Goal: Information Seeking & Learning: Find specific fact

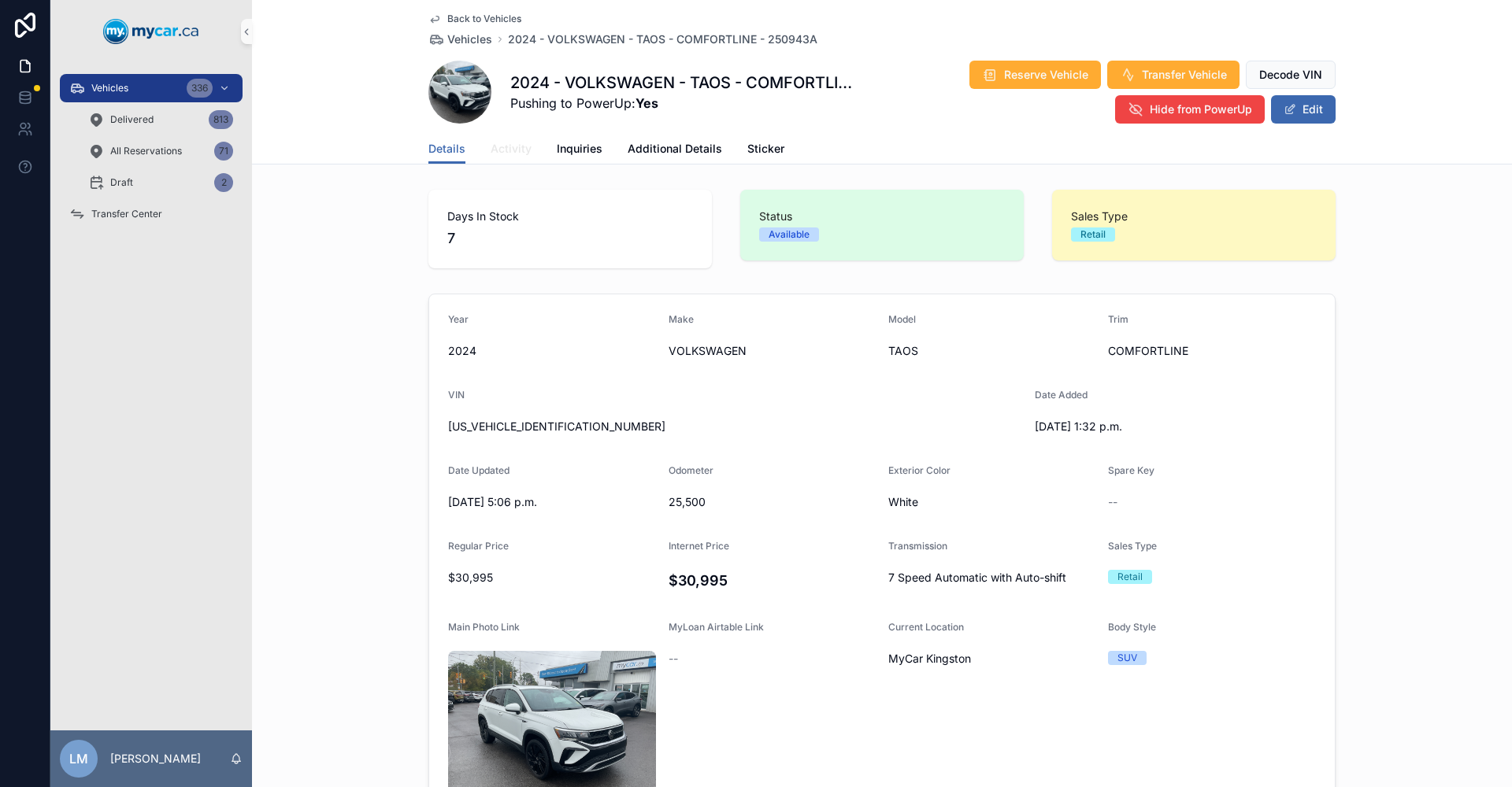
click at [503, 154] on span "Activity" at bounding box center [511, 148] width 41 height 16
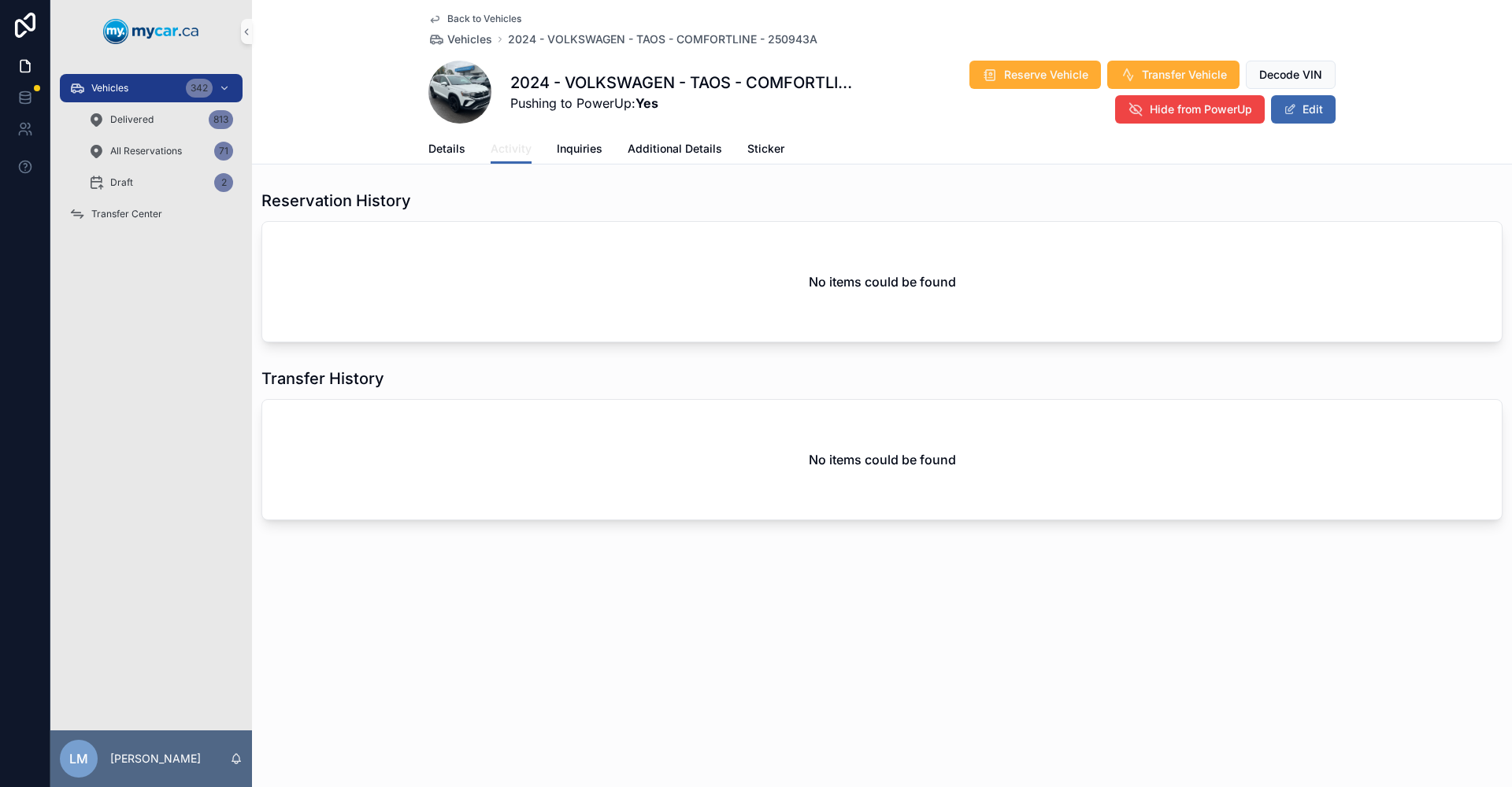
click at [503, 154] on span "Activity" at bounding box center [511, 148] width 41 height 16
click at [477, 717] on div "Back to Vehicles Vehicles 2024 - VOLKSWAGEN - TAOS - COMFORTLINE - 250943A 2024…" at bounding box center [882, 393] width 1260 height 787
click at [116, 499] on div "Vehicles 342 Delivered 813 All Reservations 71 Draft 2 Transfer Center" at bounding box center [150, 397] width 201 height 667
click at [492, 19] on span "Back to Vehicles" at bounding box center [484, 19] width 74 height 13
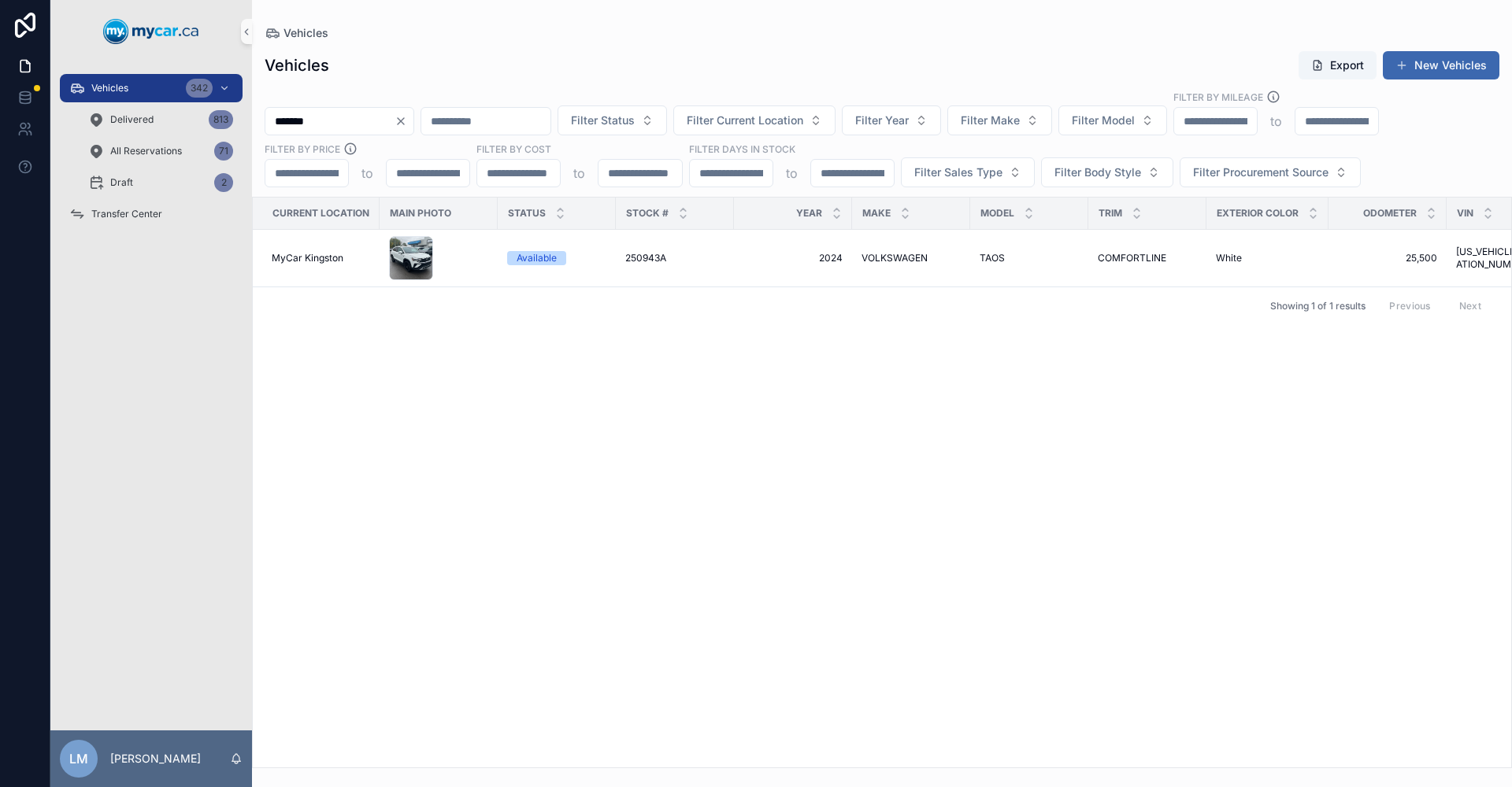
click at [407, 120] on icon "Clear" at bounding box center [401, 121] width 13 height 13
click at [346, 121] on input "scrollable content" at bounding box center [329, 121] width 129 height 22
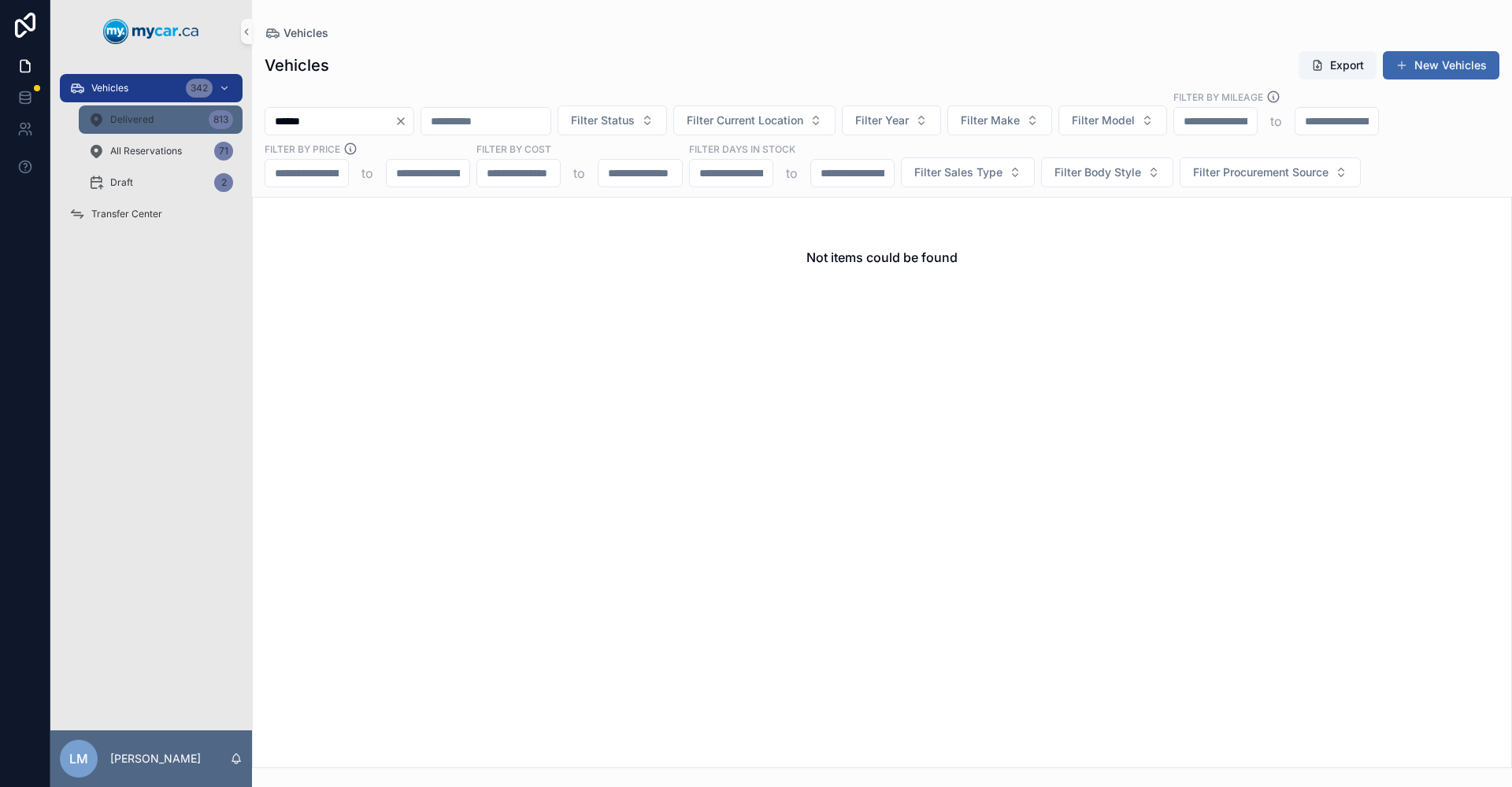
type input "******"
click at [166, 109] on div "Delivered 813" at bounding box center [160, 120] width 145 height 25
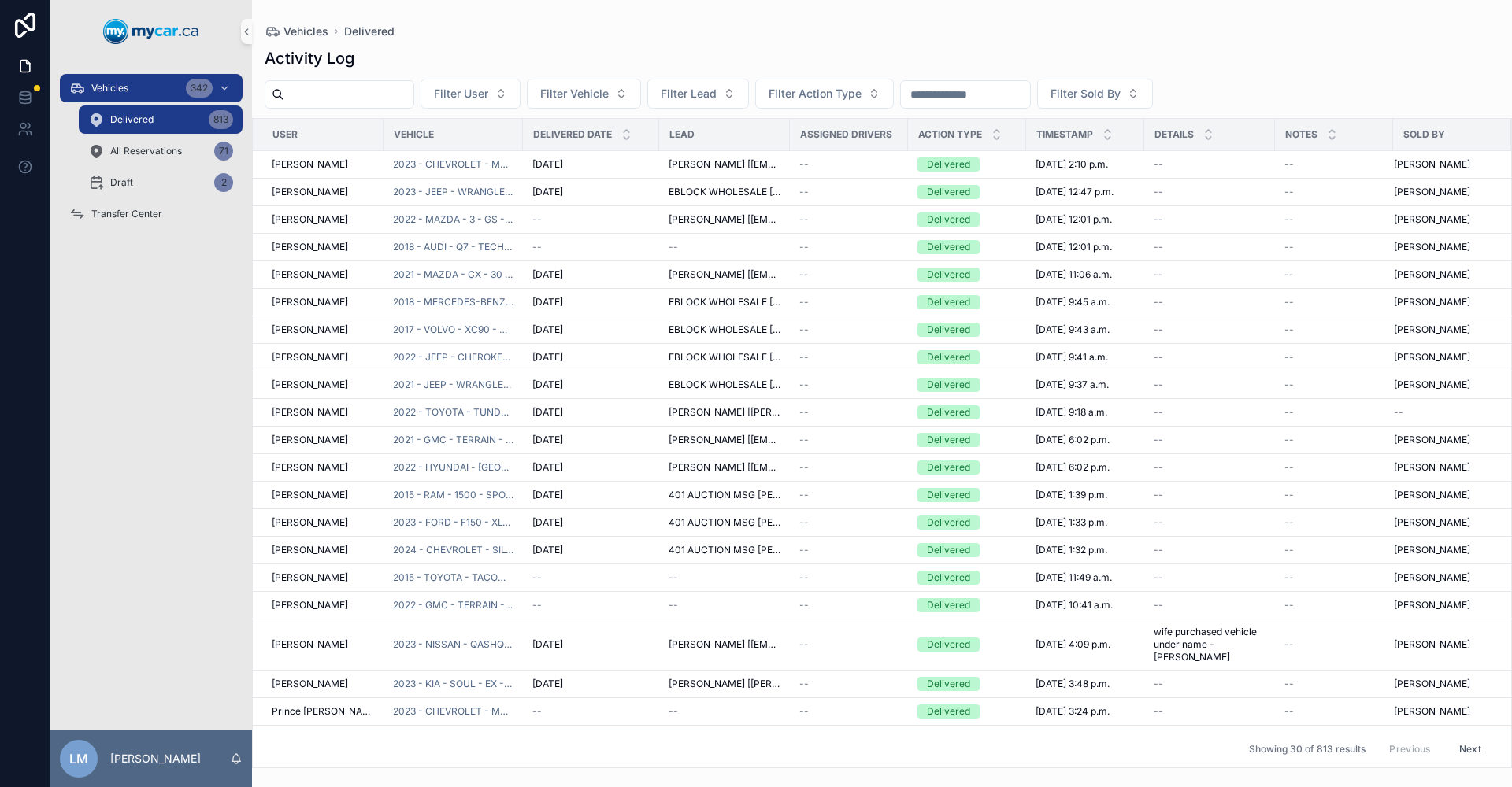
click at [1030, 95] on input "scrollable content" at bounding box center [965, 95] width 129 height 22
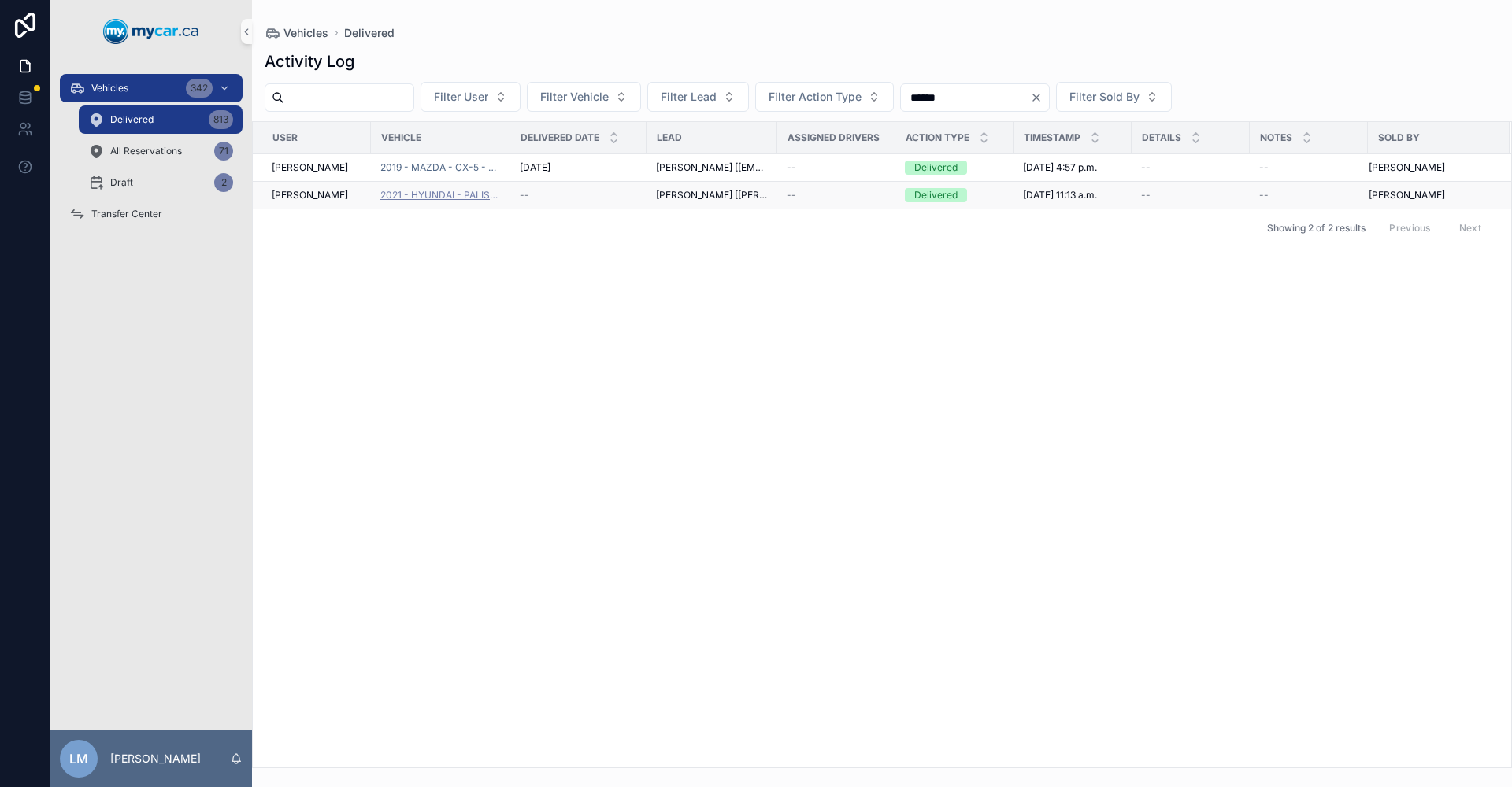
type input "******"
click at [382, 196] on span "2021 - HYUNDAI - PALISADE - ULTIMATE CALLIGRAPHY - 250235A" at bounding box center [440, 196] width 121 height 13
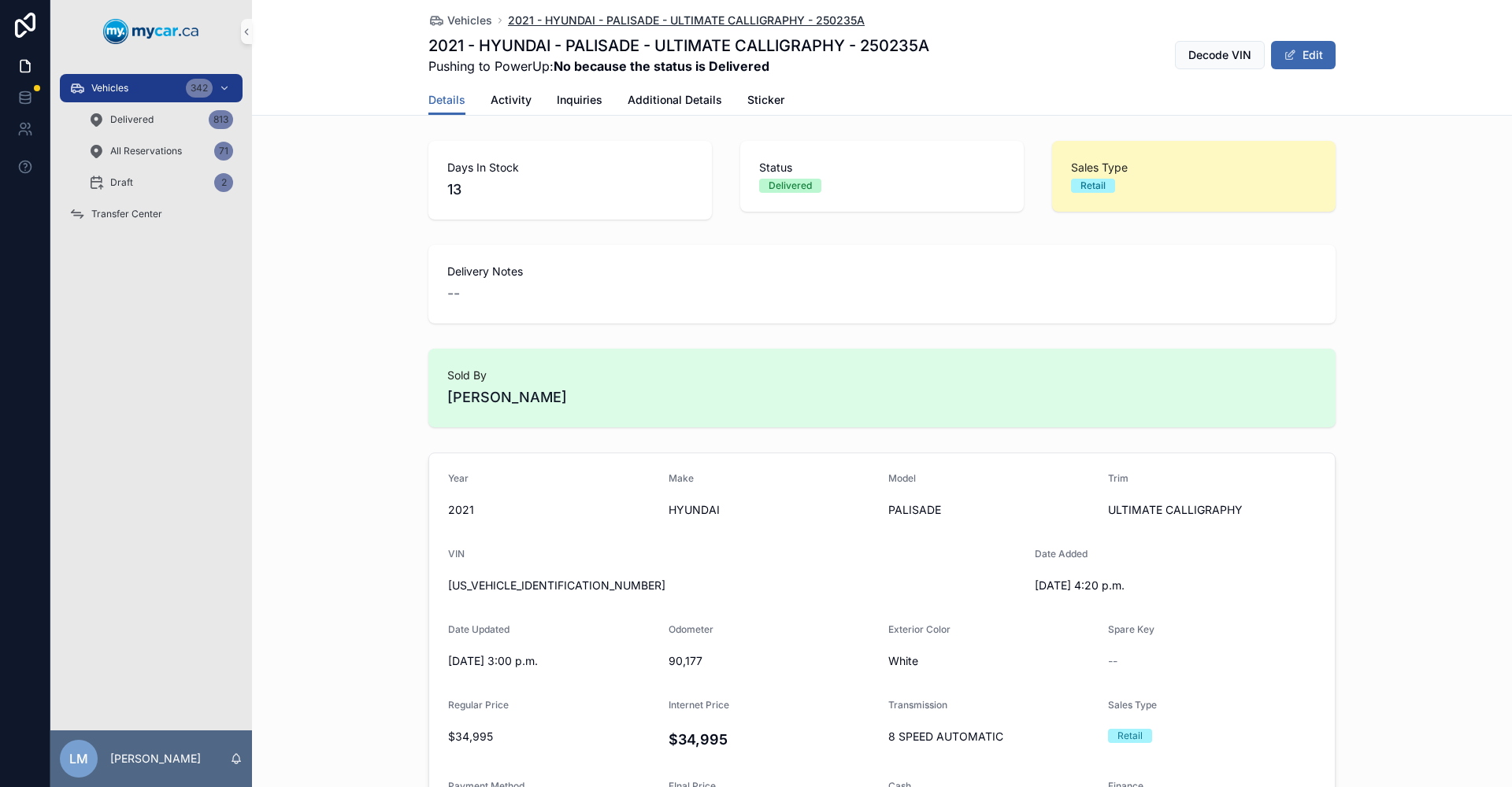
click at [529, 18] on span "2021 - HYUNDAI - PALISADE - ULTIMATE CALLIGRAPHY - 250235A" at bounding box center [686, 20] width 357 height 16
click at [469, 23] on span "Vehicles" at bounding box center [469, 20] width 44 height 16
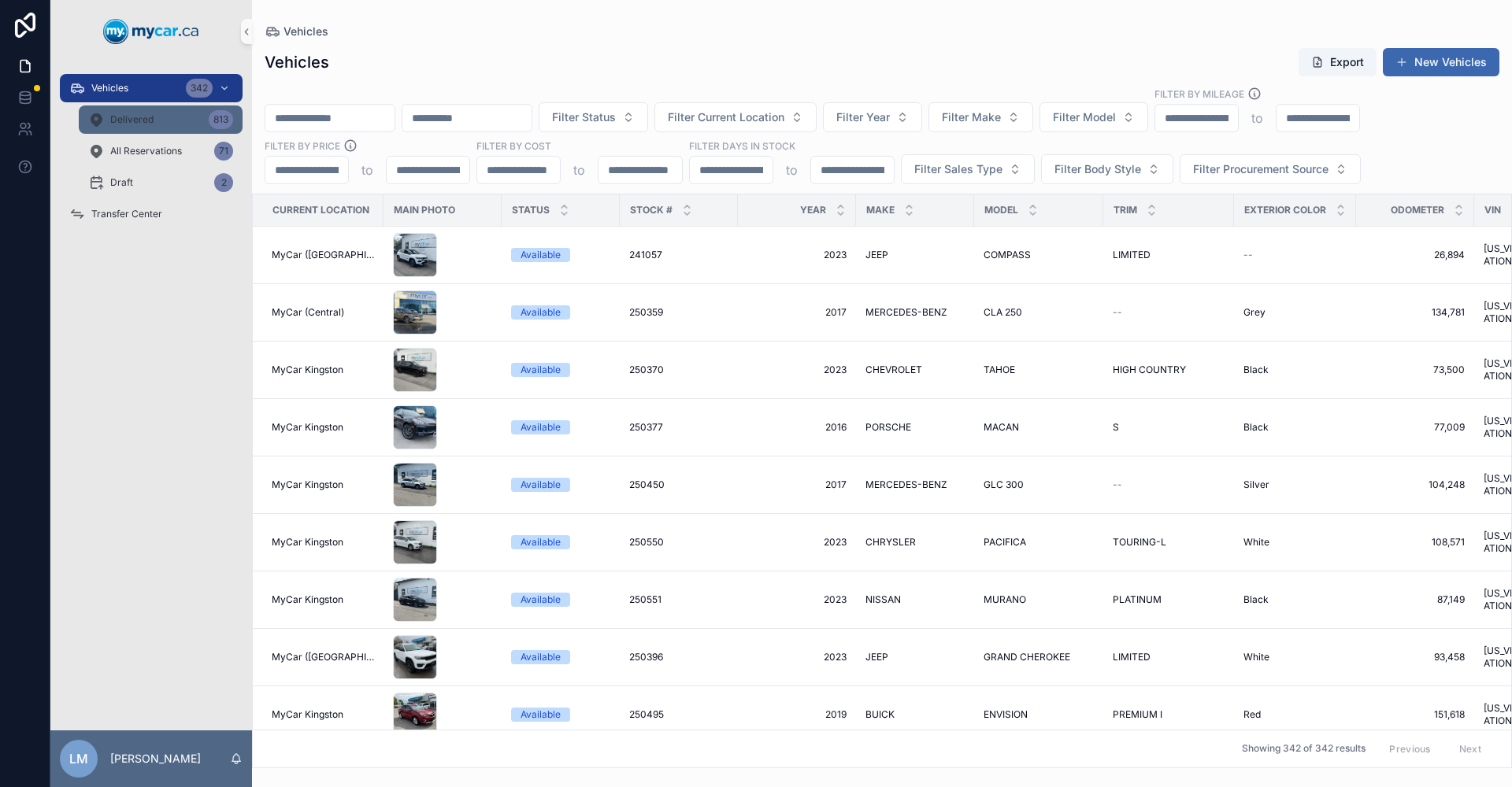
click at [154, 129] on div "Delivered 813" at bounding box center [160, 120] width 145 height 25
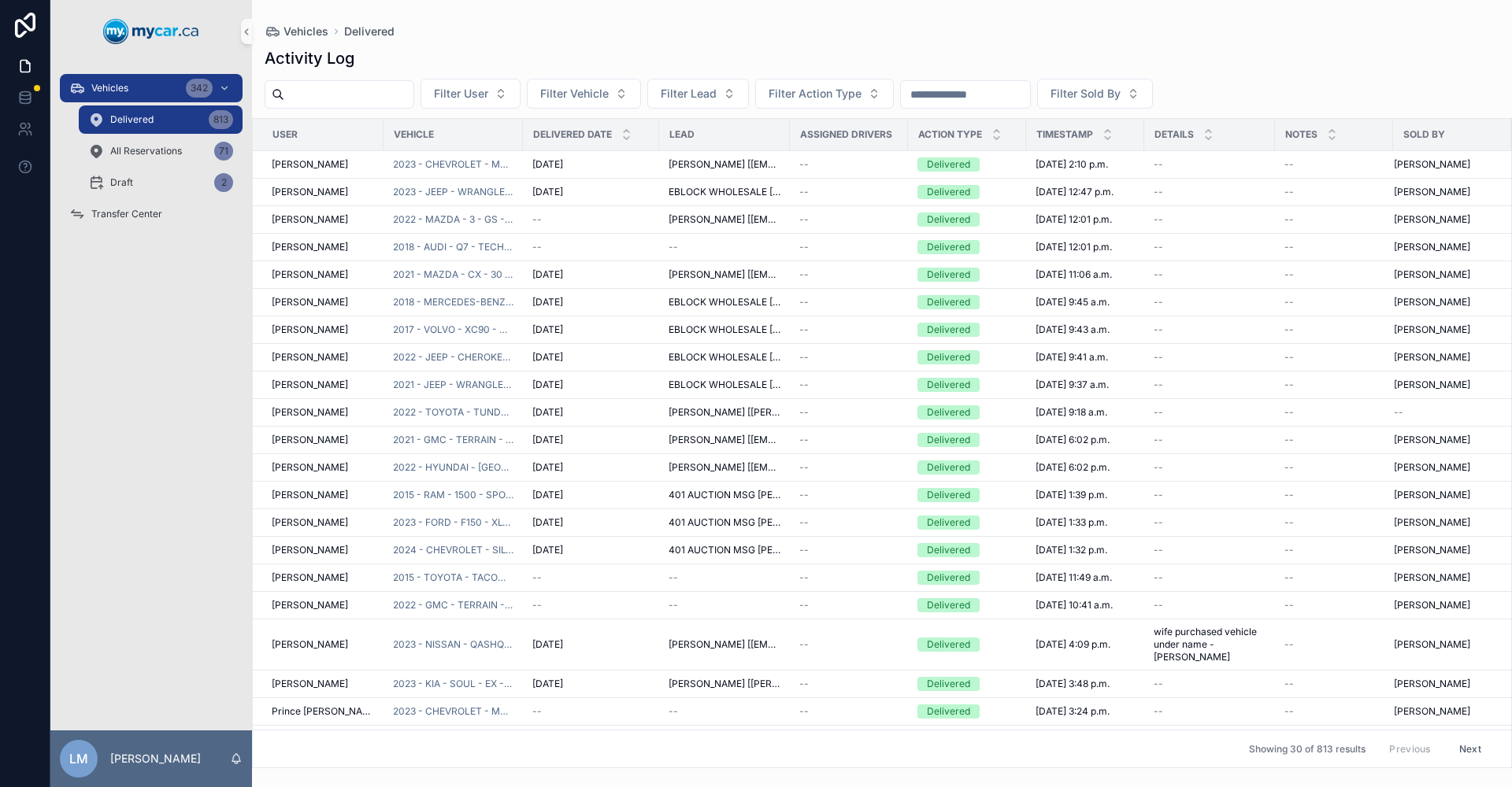
click at [1030, 96] on input "scrollable content" at bounding box center [965, 95] width 129 height 22
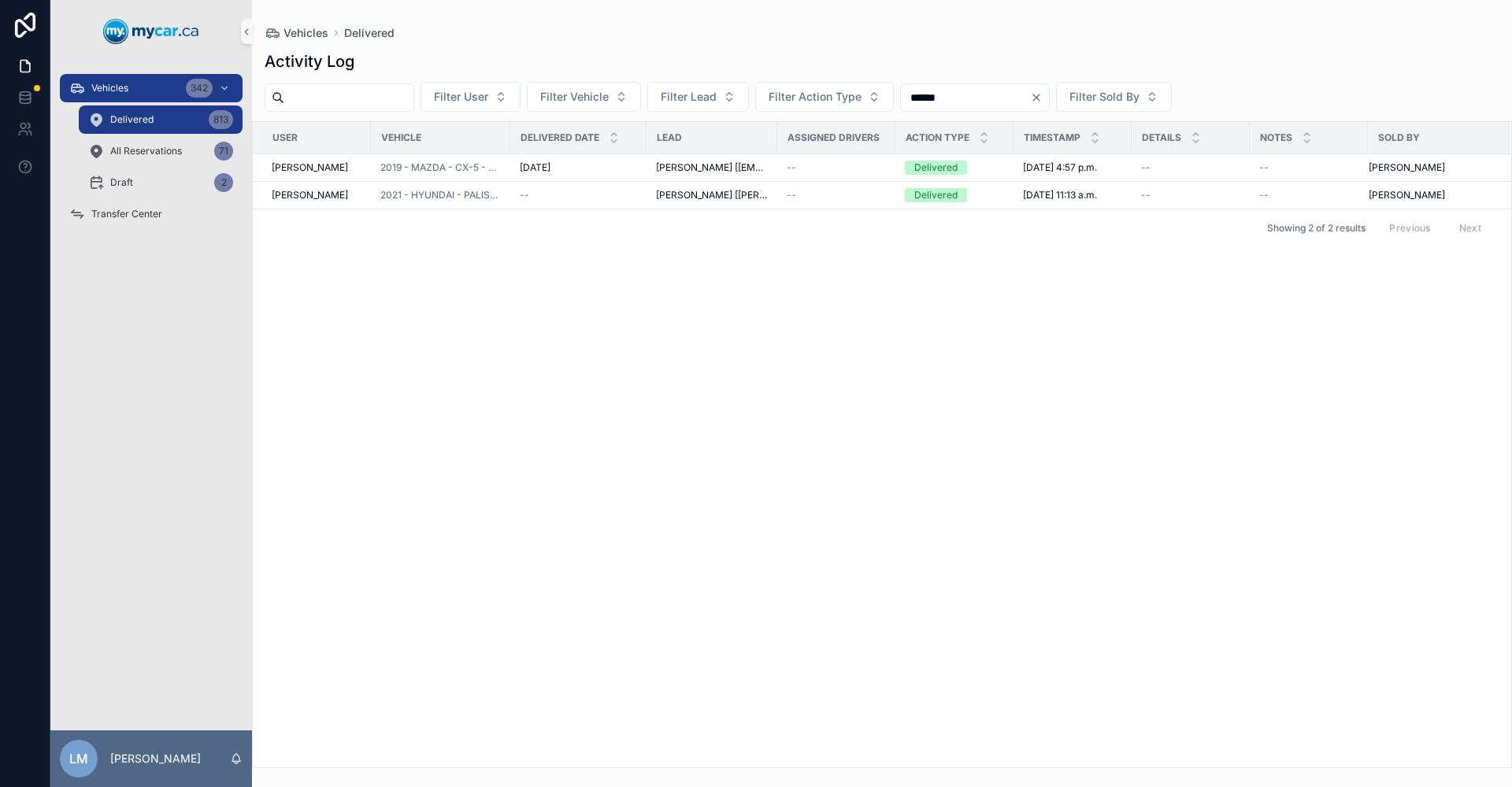
click at [1030, 96] on input "******" at bounding box center [965, 97] width 129 height 22
type input "******"
click at [448, 167] on span "2019 - MAZDA - CX-5 - GS - 250235B" at bounding box center [440, 168] width 121 height 13
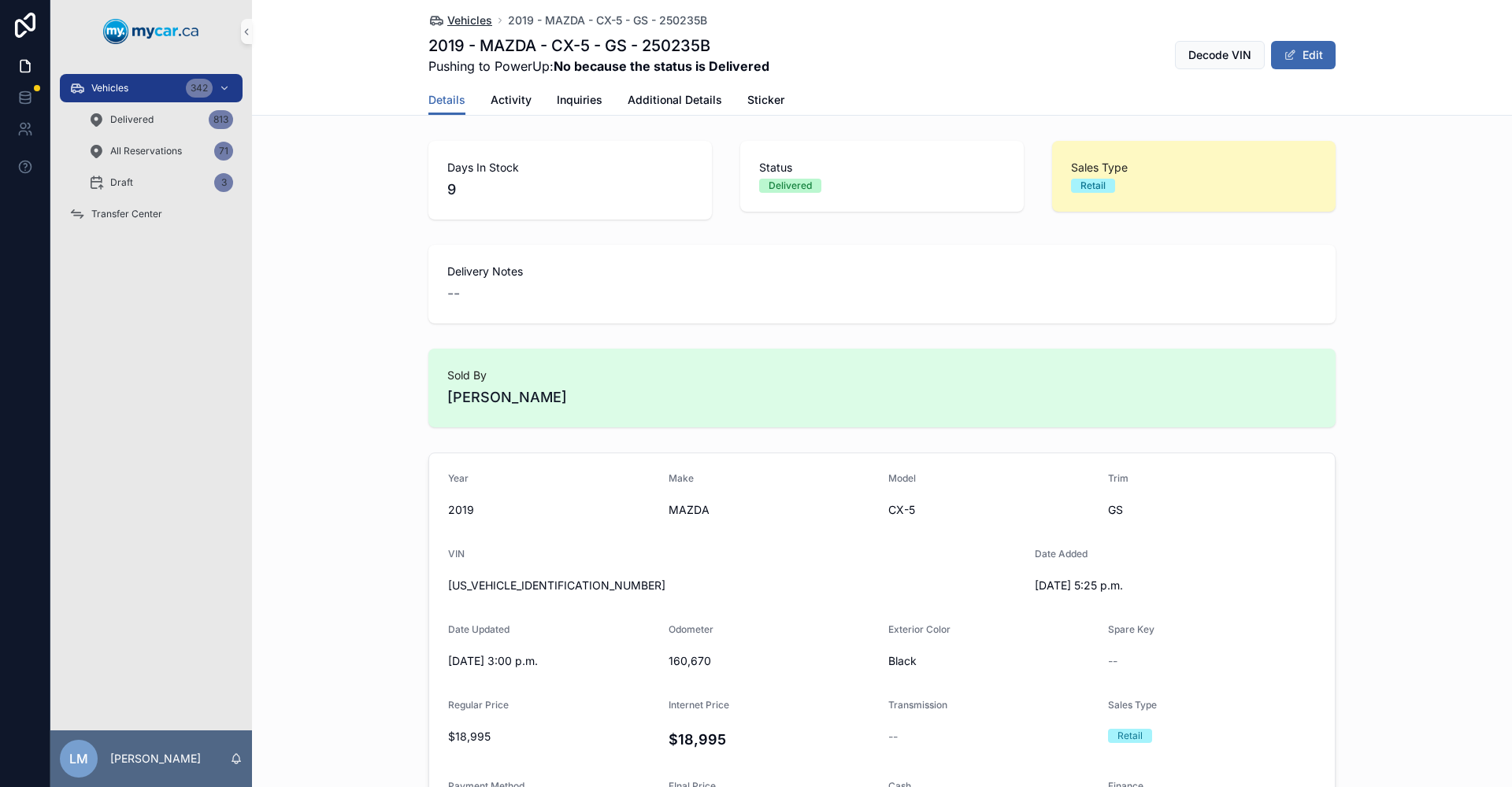
click at [451, 15] on span "Vehicles" at bounding box center [469, 20] width 44 height 16
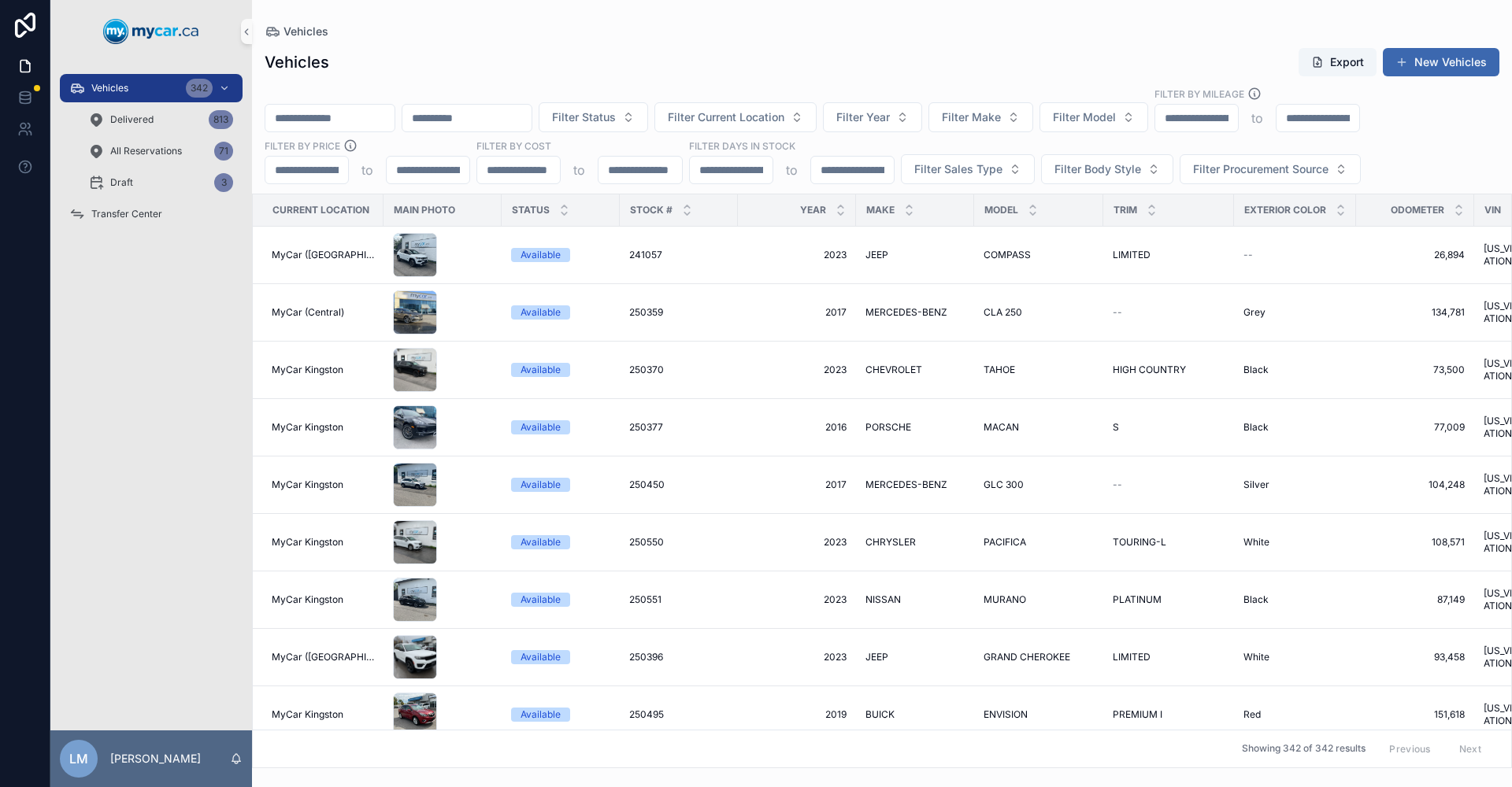
click at [388, 120] on input "scrollable content" at bounding box center [329, 119] width 129 height 22
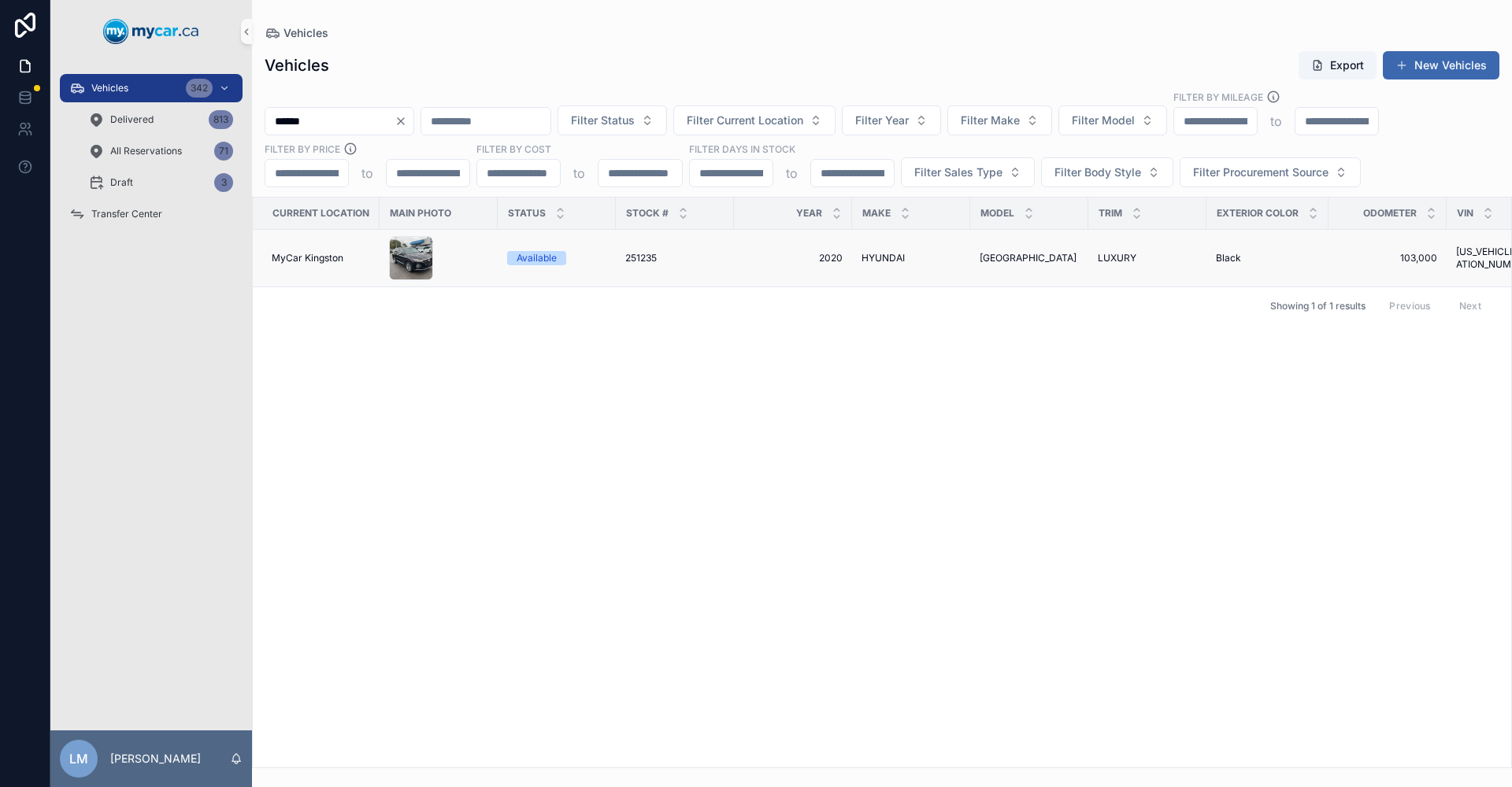
type input "******"
click at [640, 257] on span "251235" at bounding box center [641, 259] width 32 height 13
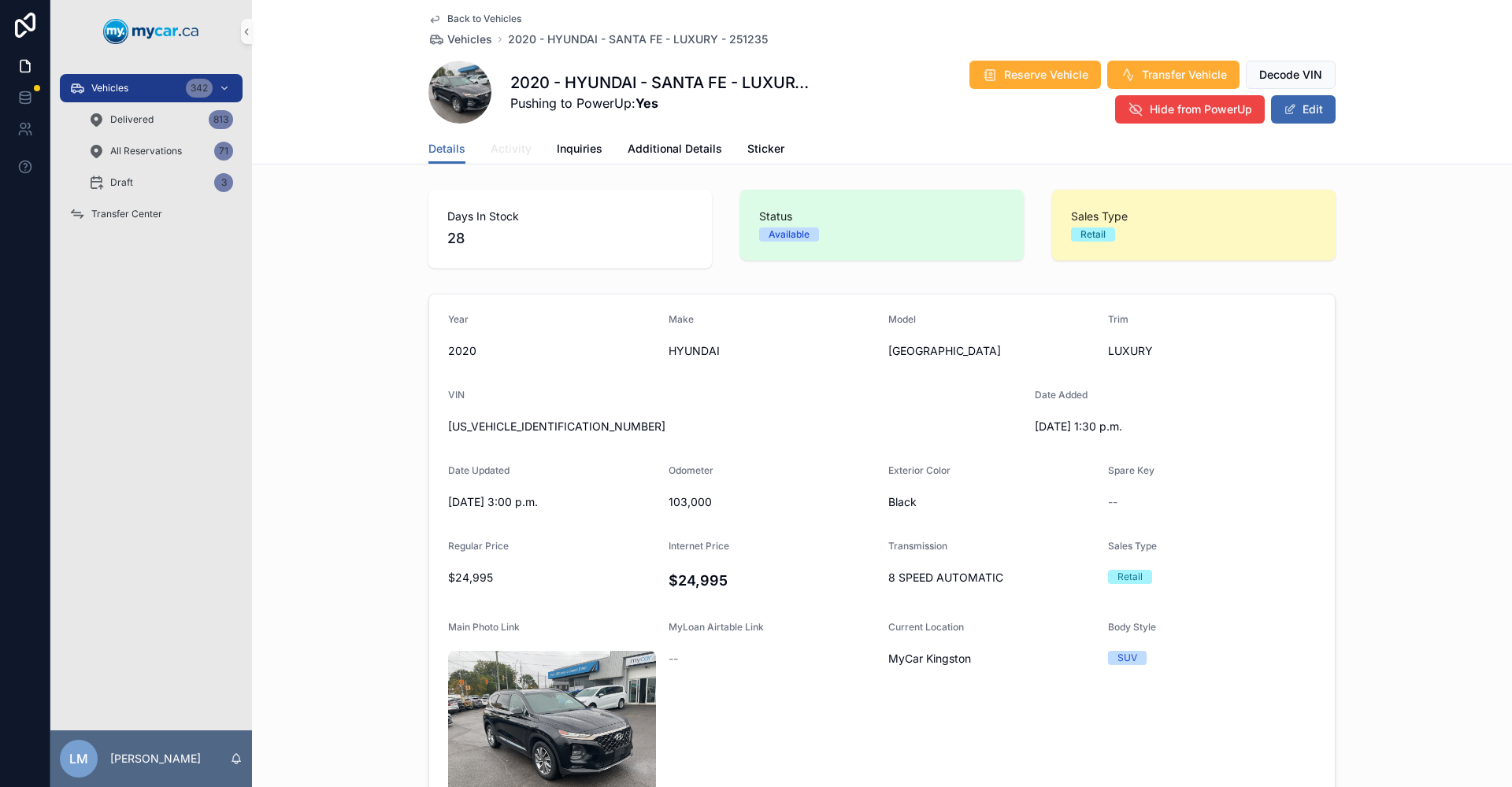
click at [508, 153] on span "Activity" at bounding box center [511, 148] width 41 height 16
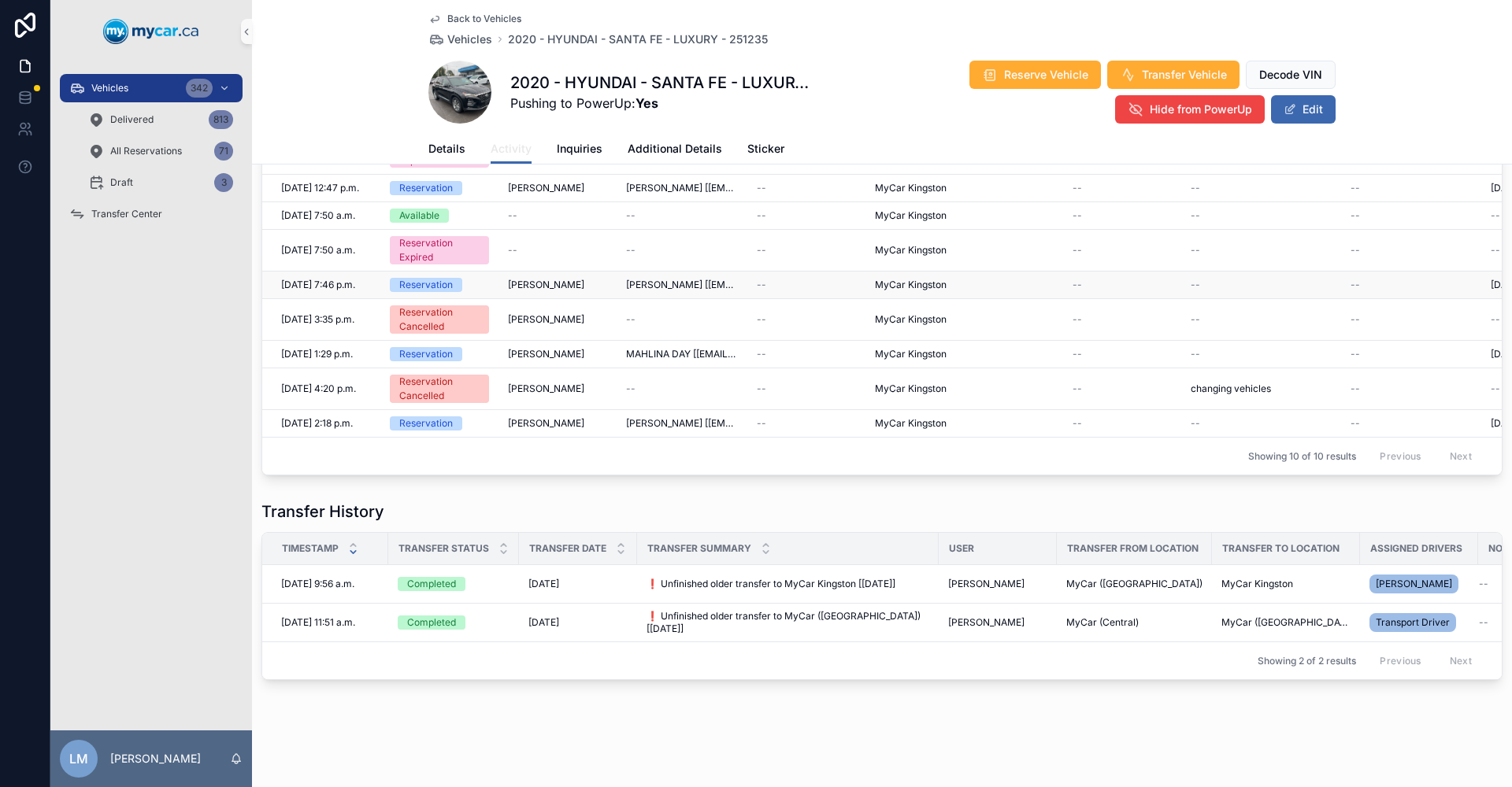
scroll to position [195, 0]
click at [582, 44] on span "2020 - HYUNDAI - SANTA FE - LUXURY - 251235" at bounding box center [638, 39] width 260 height 16
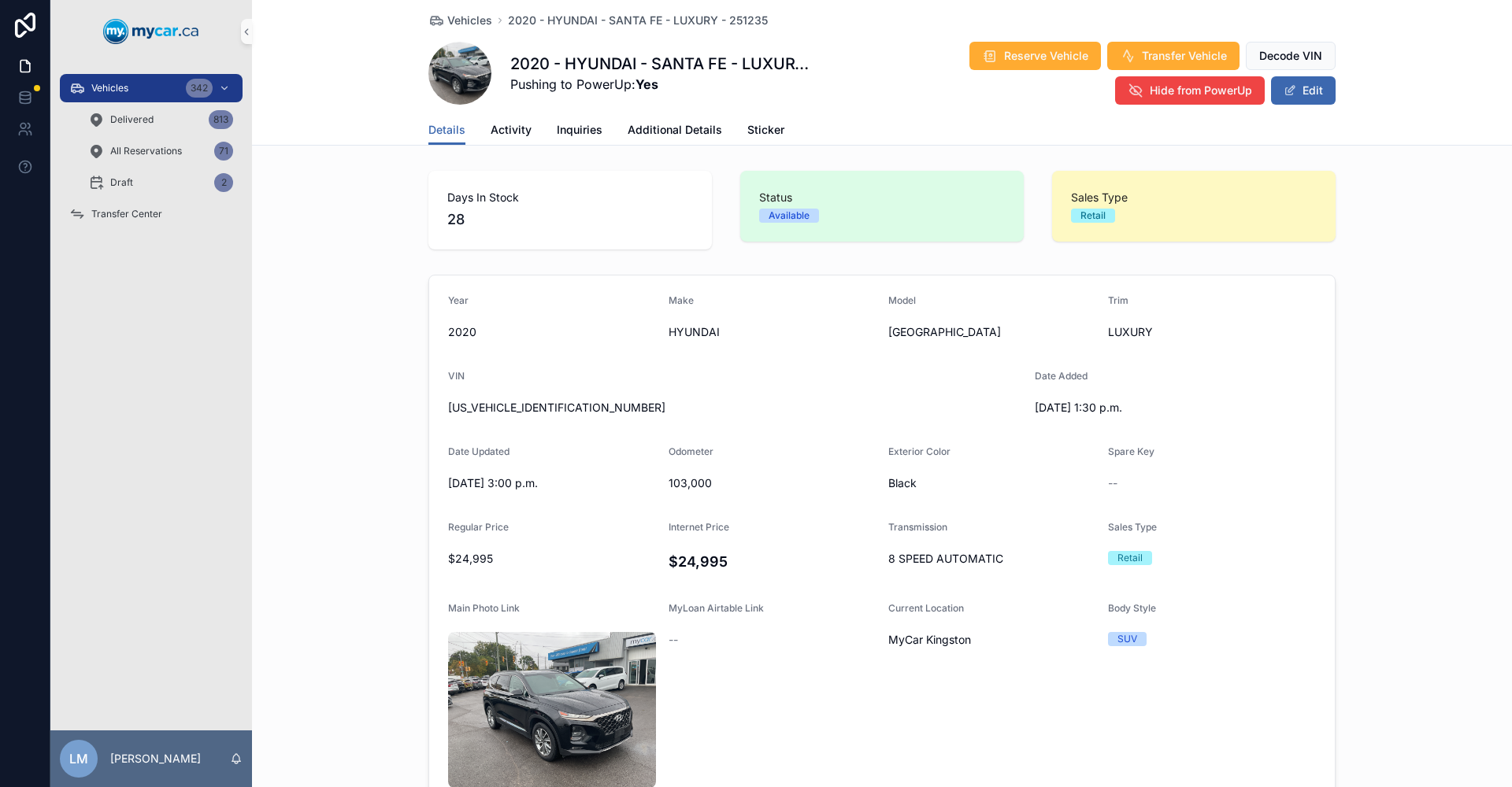
click at [687, 478] on span "103,000" at bounding box center [772, 483] width 208 height 16
copy span "103,000"
click at [537, 401] on span "5NMS3CAA0LH139283" at bounding box center [734, 407] width 574 height 16
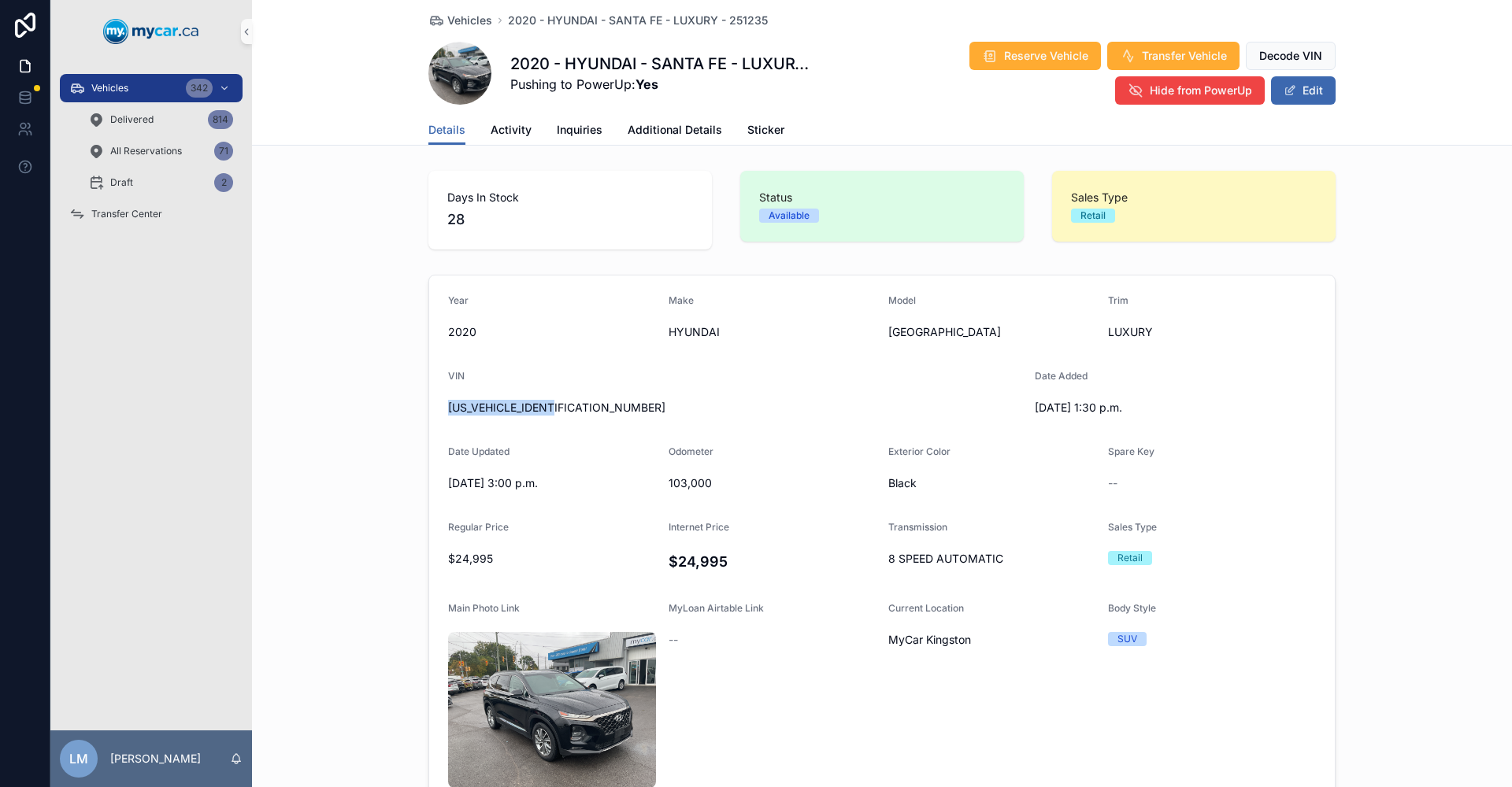
copy span "5NMS3CAA0LH139283"
click at [460, 20] on span "Vehicles" at bounding box center [469, 20] width 44 height 16
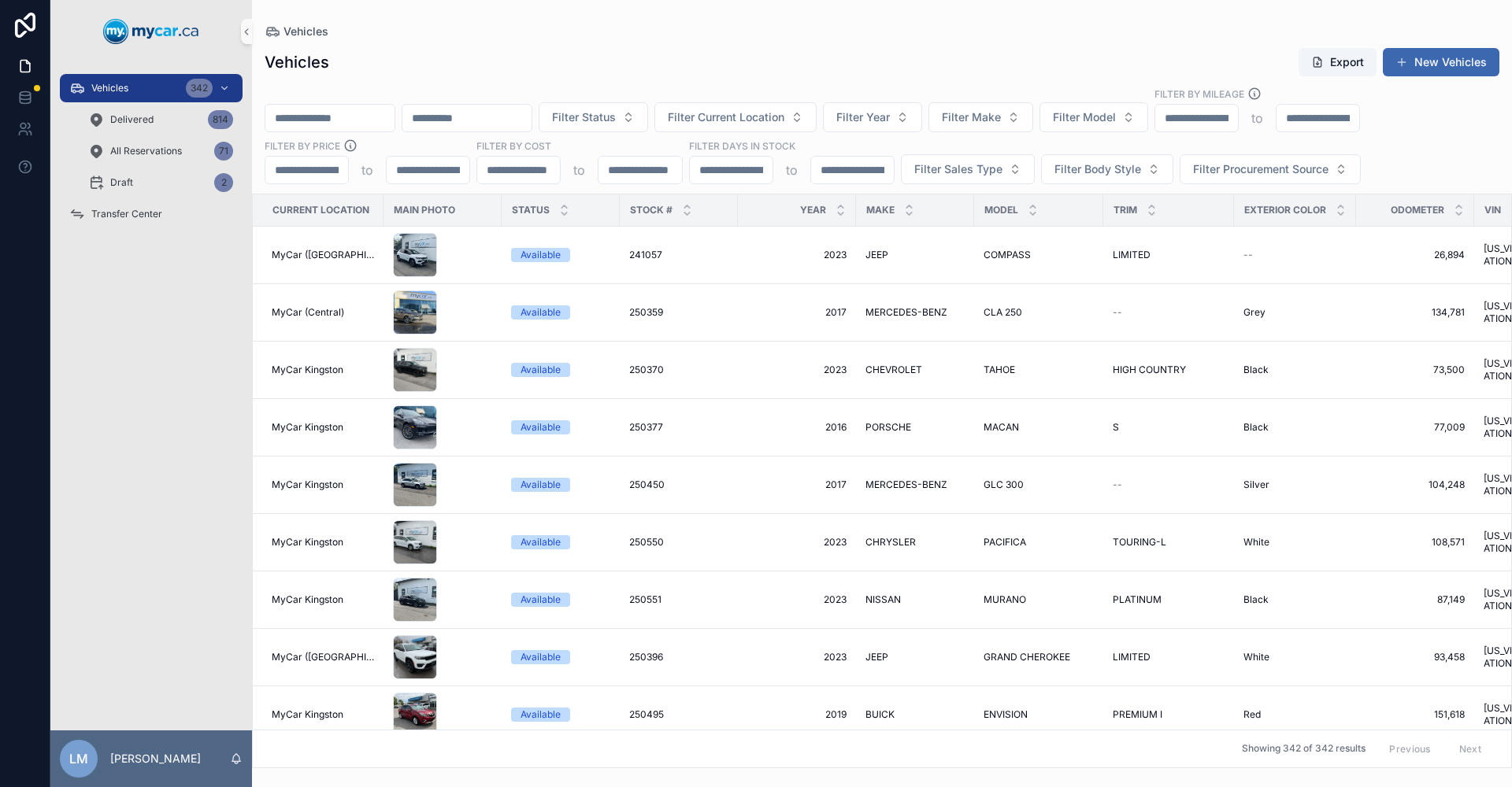
click at [356, 120] on input "scrollable content" at bounding box center [329, 119] width 129 height 22
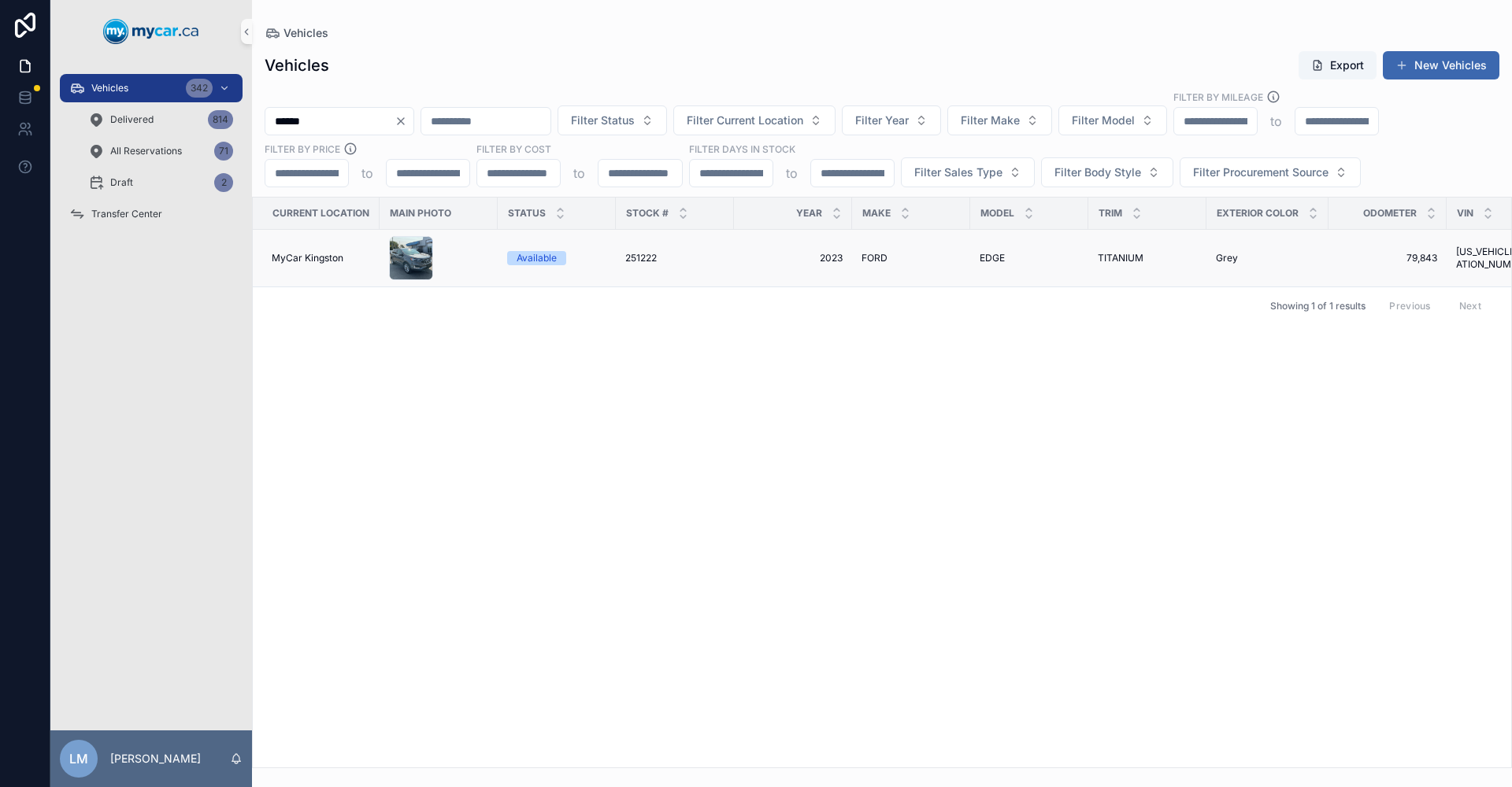
type input "******"
click at [863, 261] on span "FORD" at bounding box center [874, 259] width 26 height 13
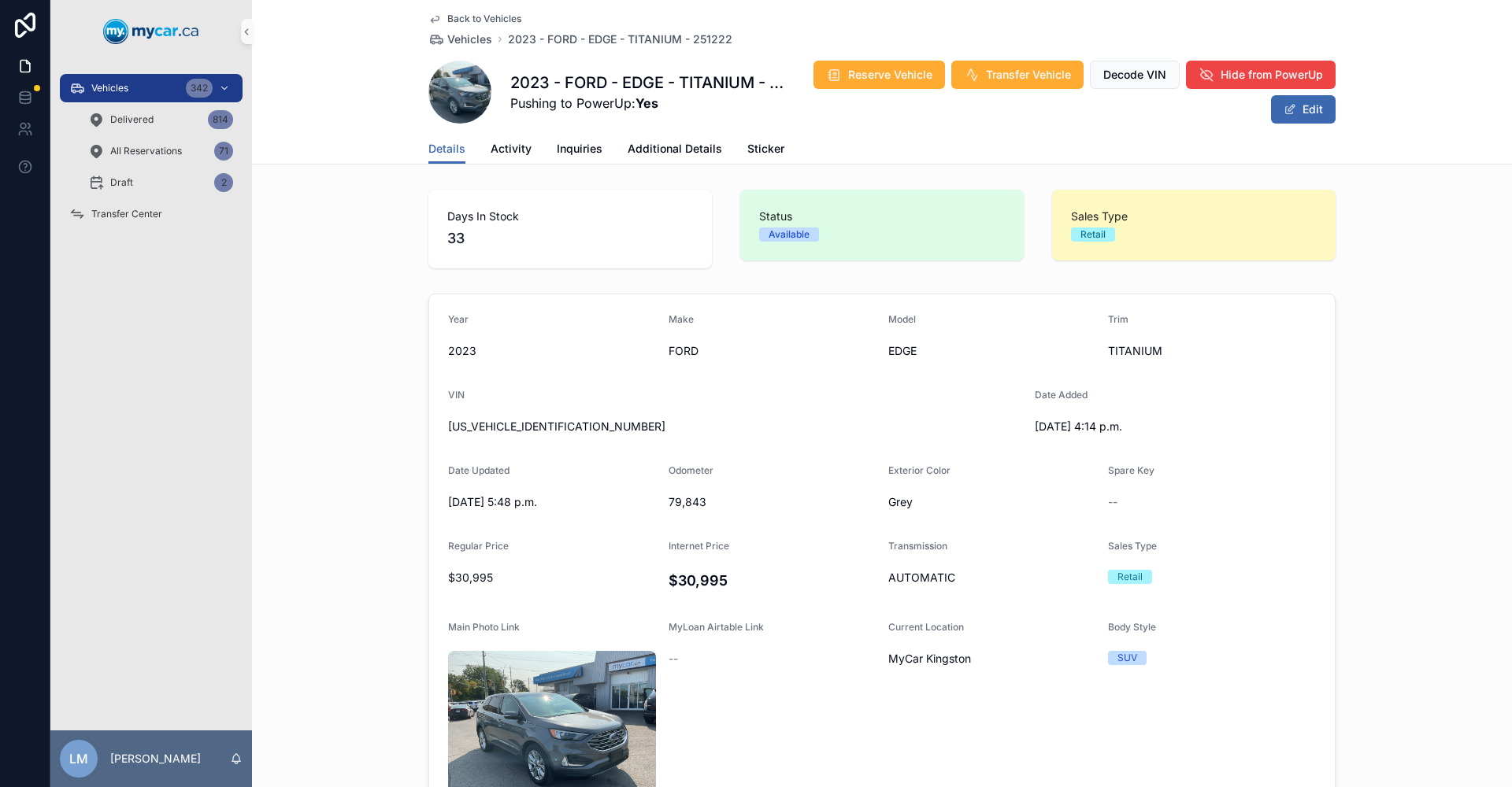
click at [498, 19] on span "Back to Vehicles" at bounding box center [484, 19] width 74 height 13
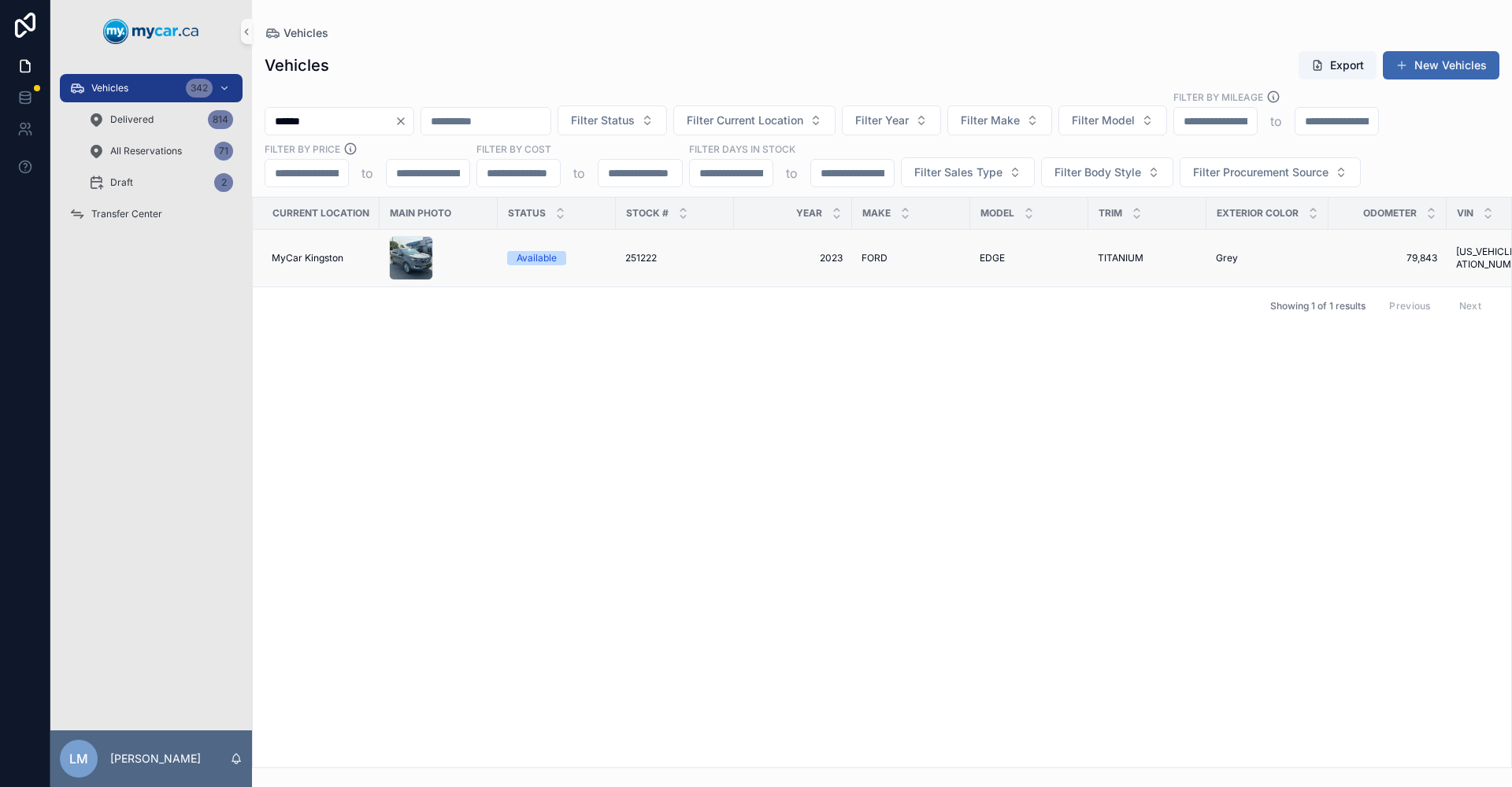
click at [645, 255] on span "251222" at bounding box center [641, 259] width 32 height 13
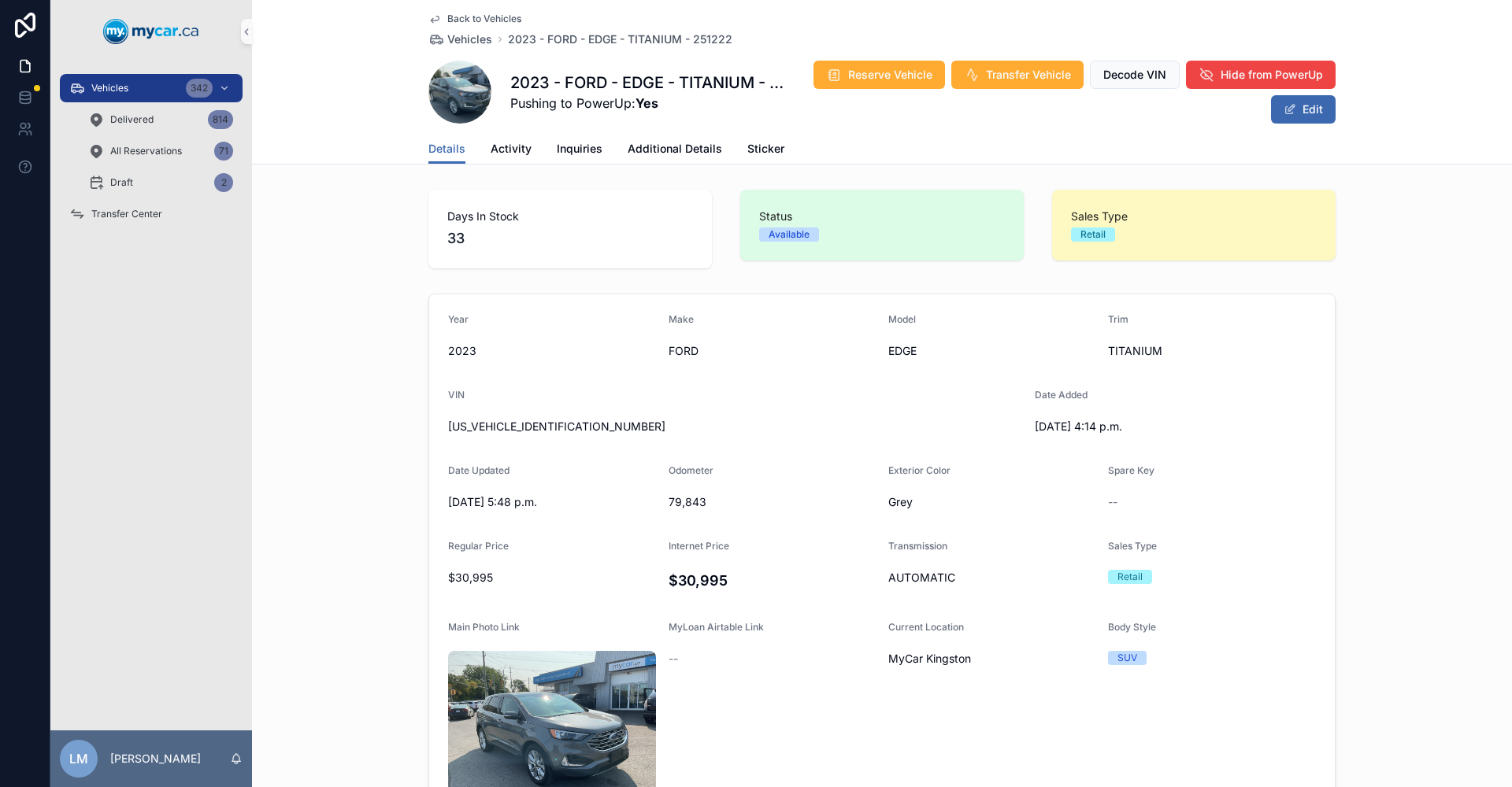
click at [678, 499] on span "79,843" at bounding box center [772, 501] width 208 height 16
copy span "79,843"
click at [517, 157] on link "Activity" at bounding box center [511, 150] width 41 height 32
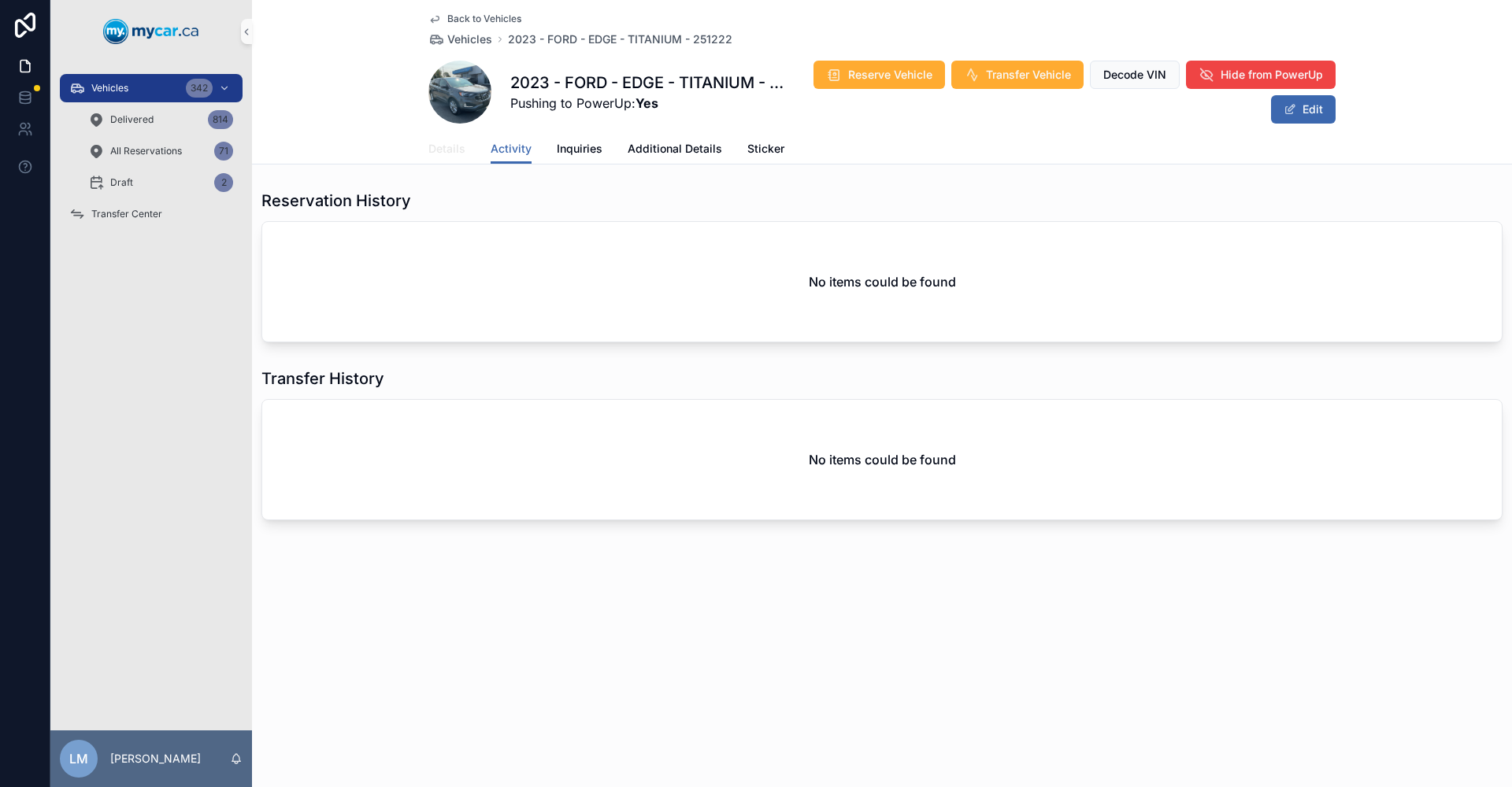
click at [451, 153] on span "Details" at bounding box center [447, 148] width 37 height 16
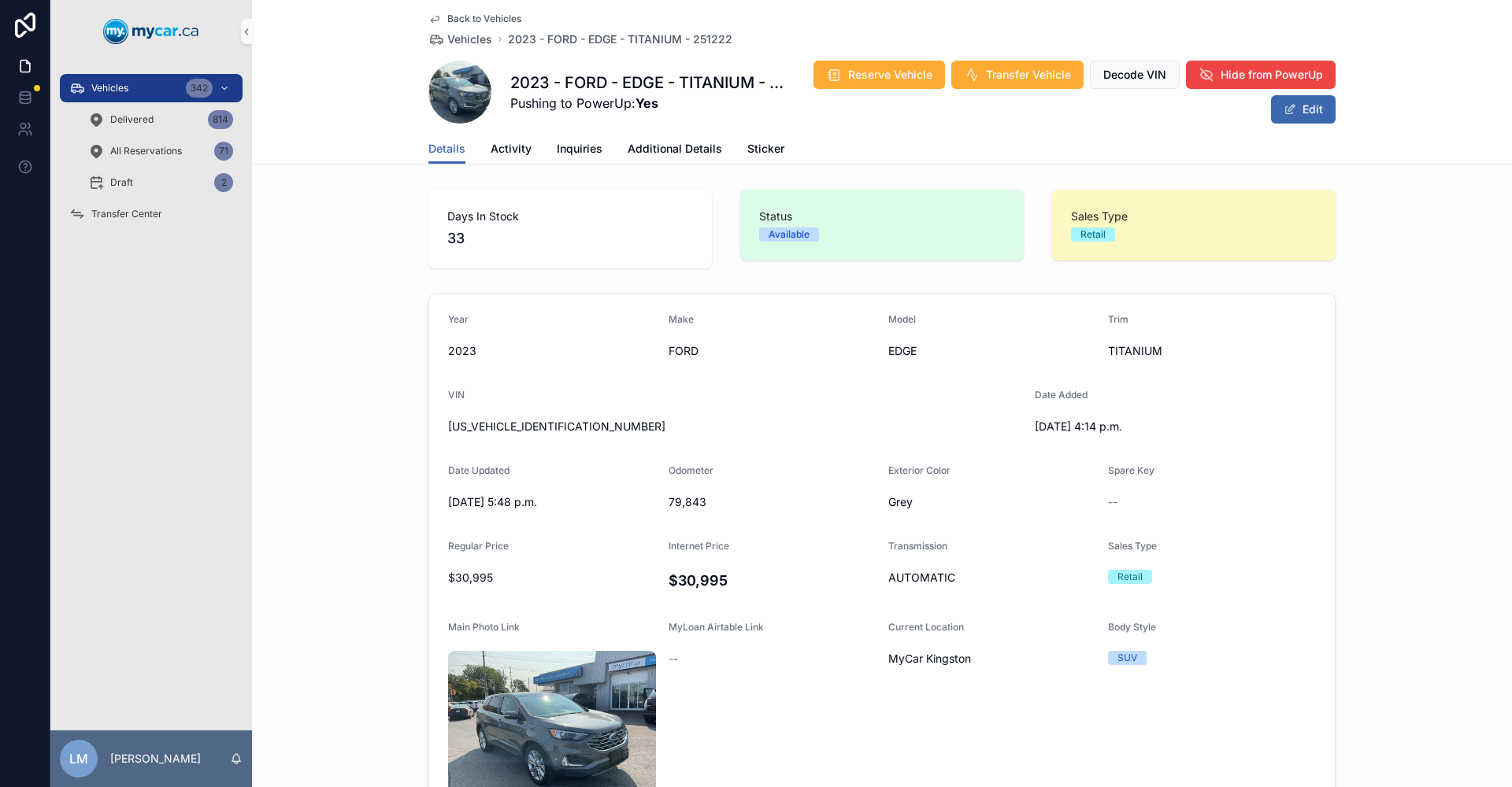
click at [680, 501] on span "79,843" at bounding box center [772, 501] width 208 height 16
copy span "79,843"
click at [489, 420] on span "2FMPK4K99PBA35717" at bounding box center [734, 426] width 574 height 16
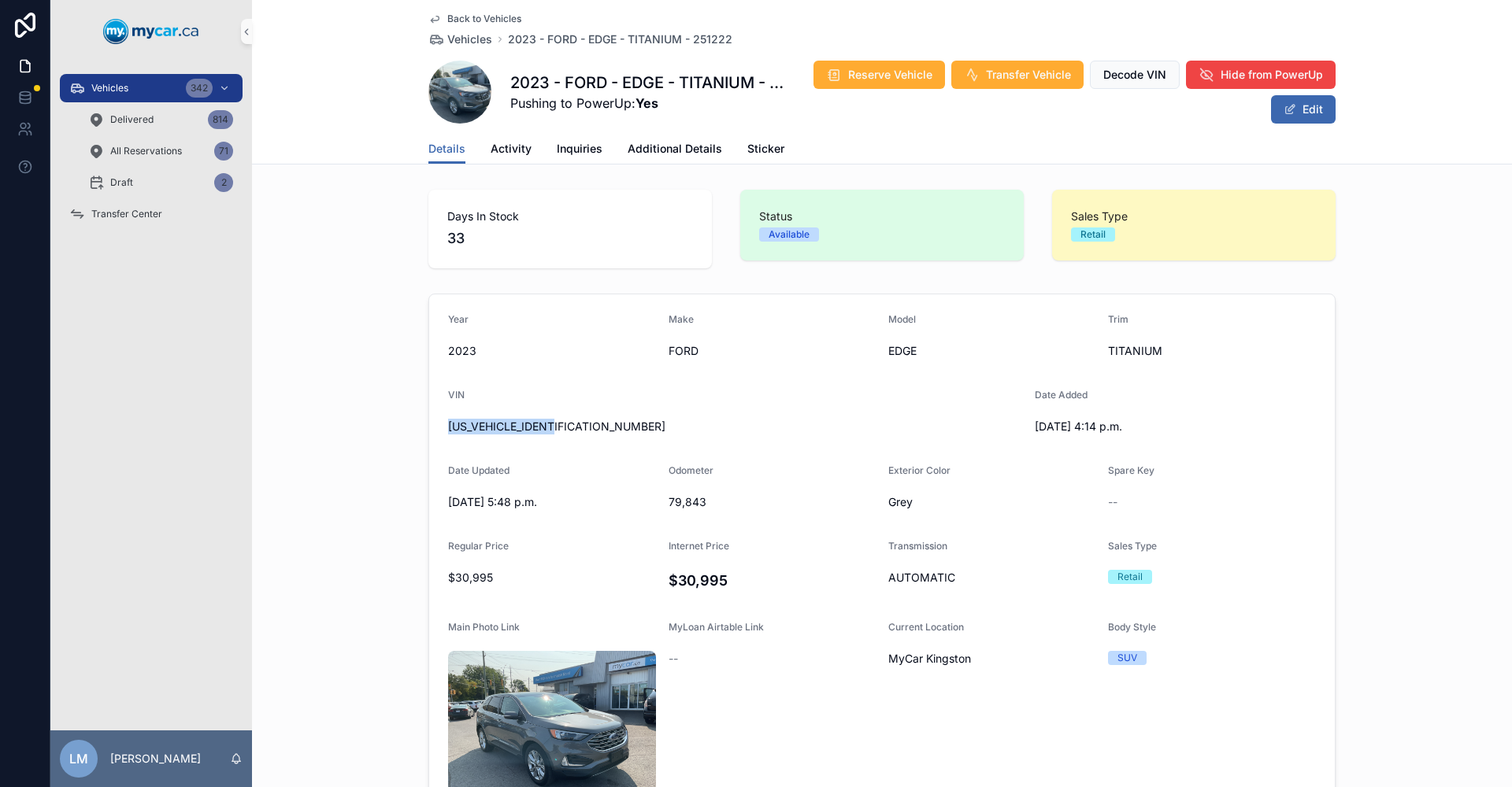
click at [489, 420] on span "2FMPK4K99PBA35717" at bounding box center [734, 426] width 574 height 16
copy span "2FMPK4K99PBA35717"
click at [503, 429] on span "2FMPK4K99PBA35717" at bounding box center [734, 426] width 574 height 16
copy span "2FMPK4K99PBA35717"
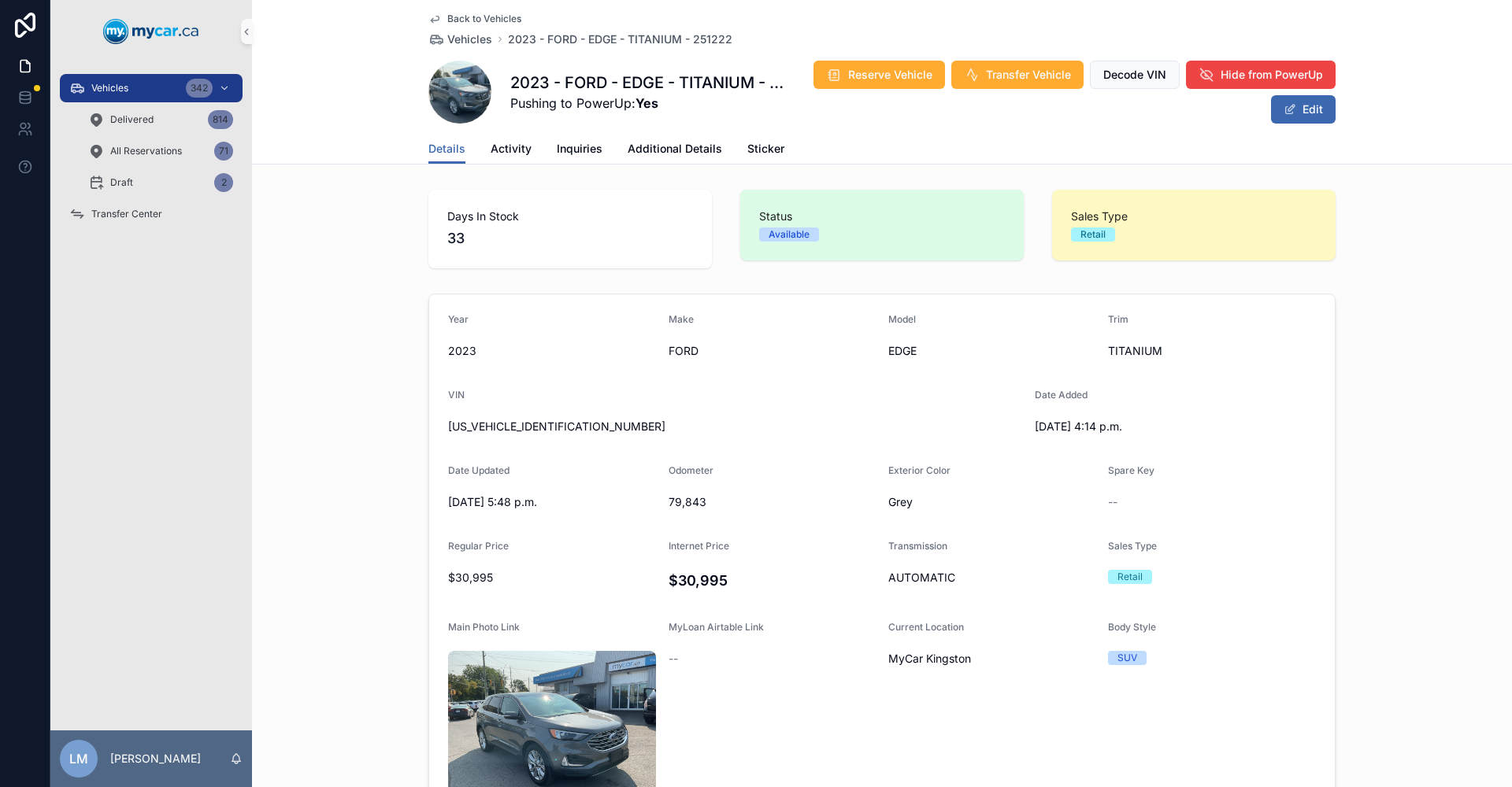
click at [470, 19] on span "Back to Vehicles" at bounding box center [484, 19] width 74 height 13
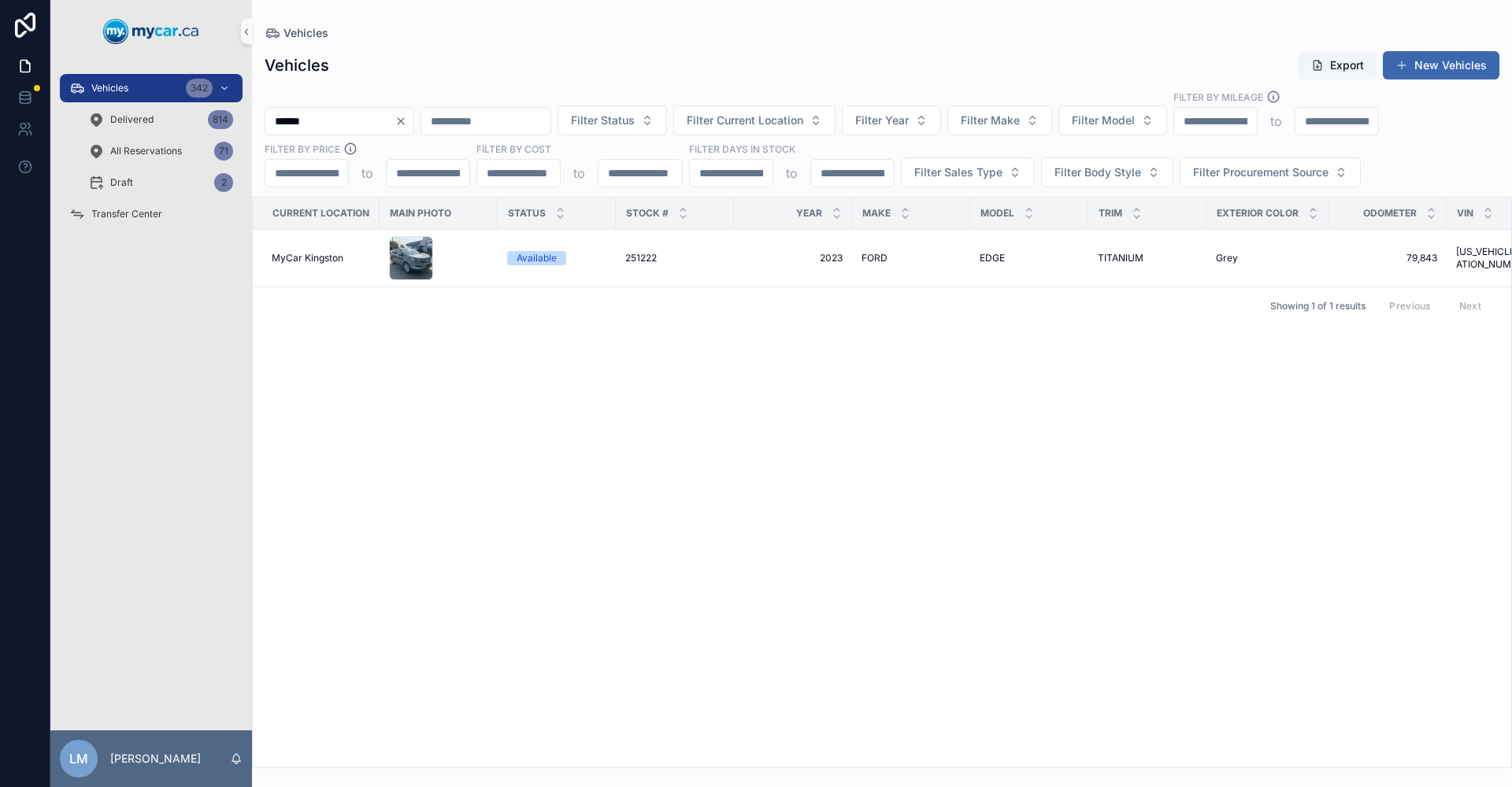
click at [407, 122] on icon "Clear" at bounding box center [401, 121] width 13 height 13
click at [395, 122] on input "scrollable content" at bounding box center [329, 121] width 129 height 22
type input "******"
click at [650, 256] on span "251214" at bounding box center [640, 259] width 31 height 13
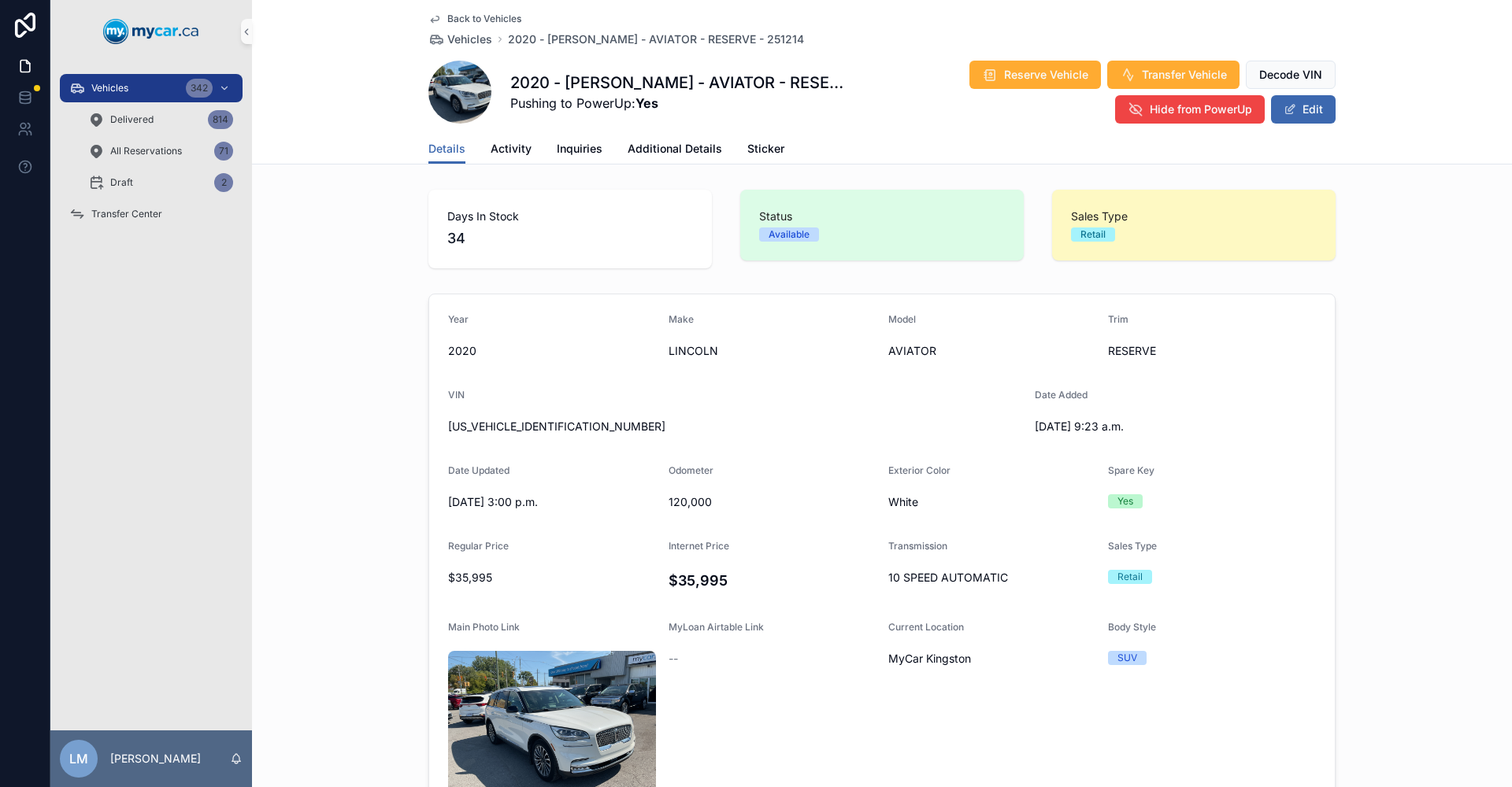
click at [527, 144] on div "Details Activity Inquiries Additional Details Sticker" at bounding box center [882, 148] width 907 height 30
click at [520, 149] on span "Activity" at bounding box center [511, 148] width 41 height 16
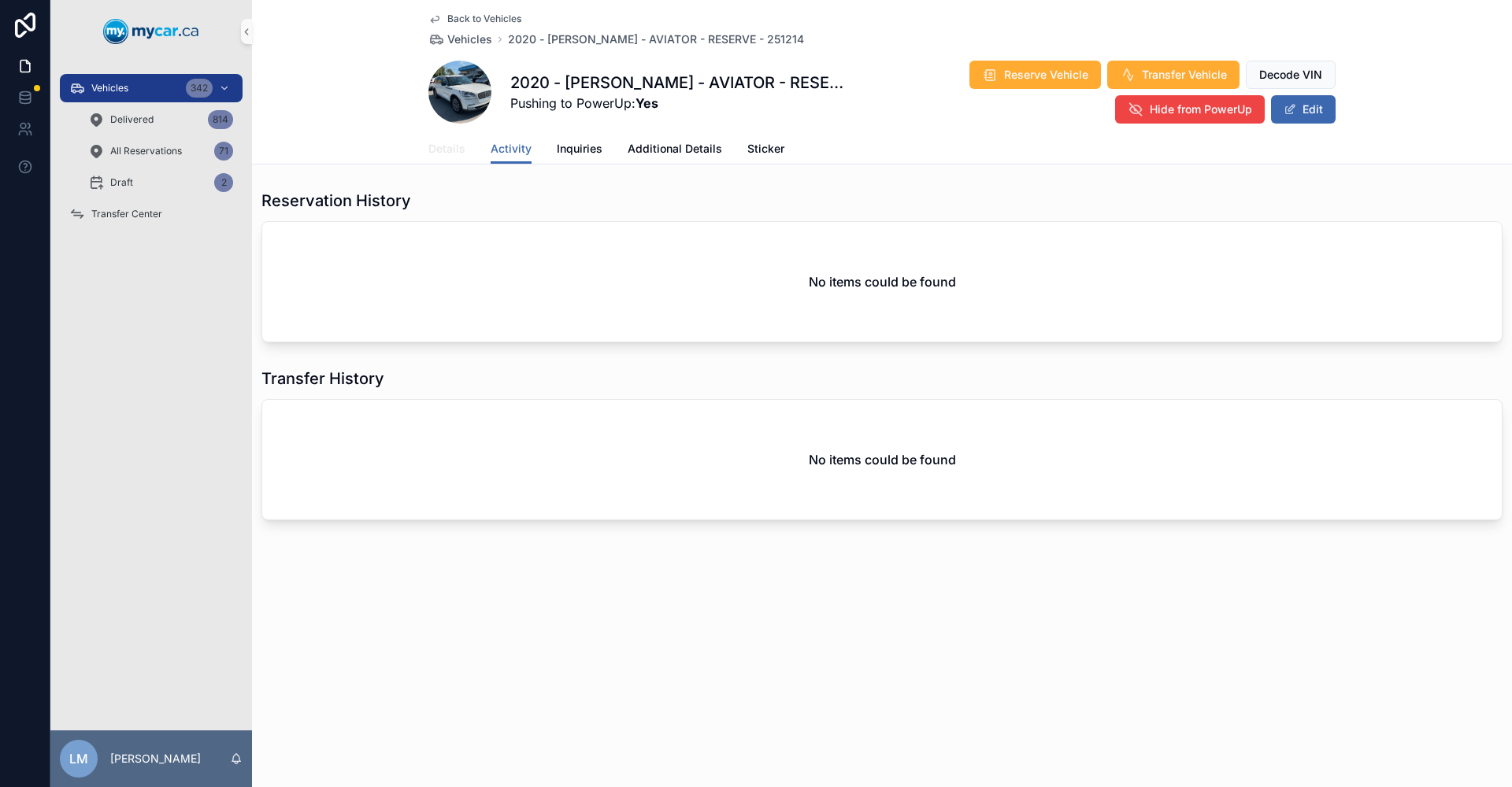
click at [447, 157] on link "Details" at bounding box center [447, 150] width 37 height 32
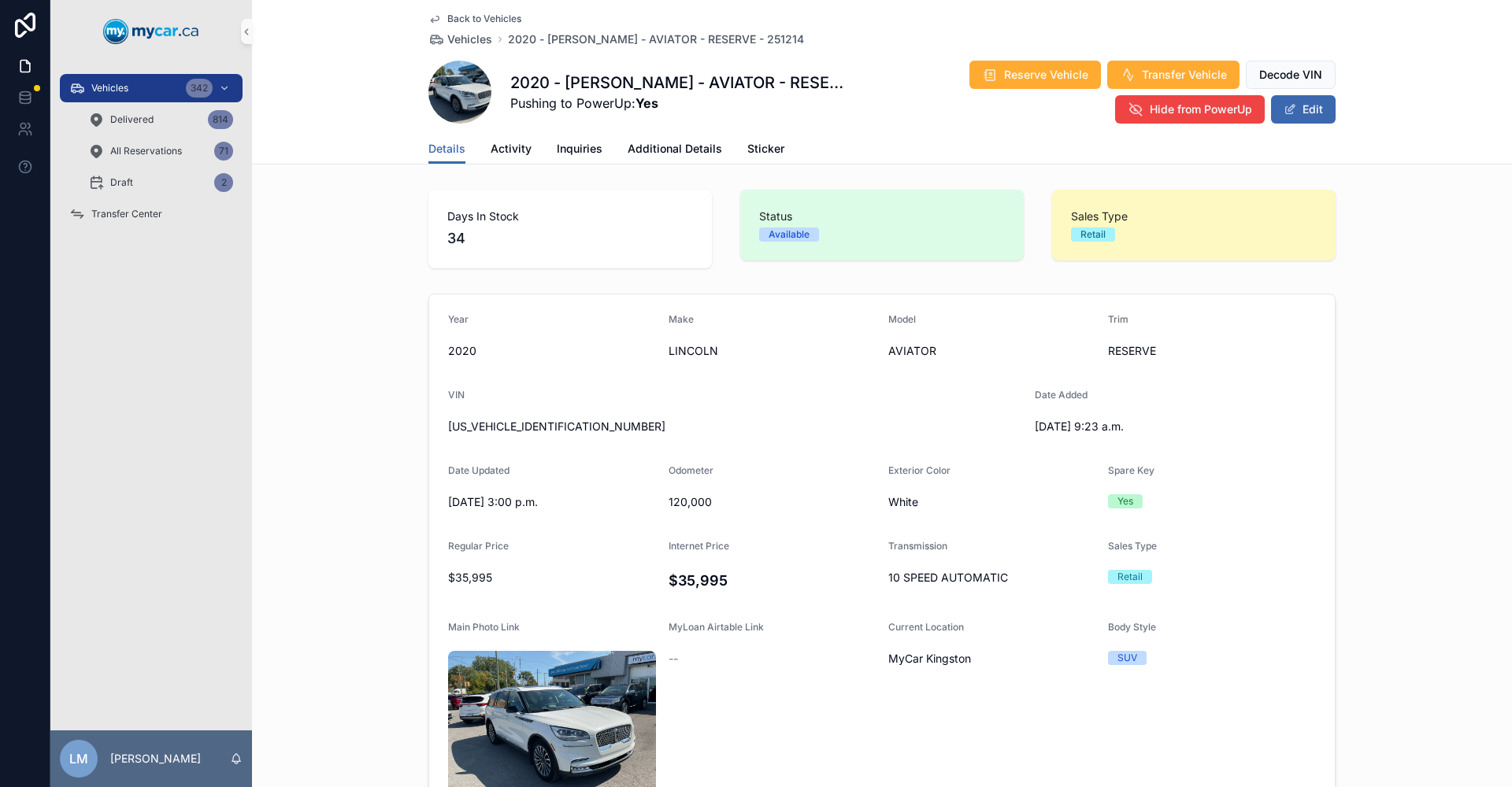
click at [672, 504] on span "120,000" at bounding box center [772, 501] width 208 height 16
copy span "120,000"
click at [682, 505] on span "120,000" at bounding box center [772, 501] width 208 height 16
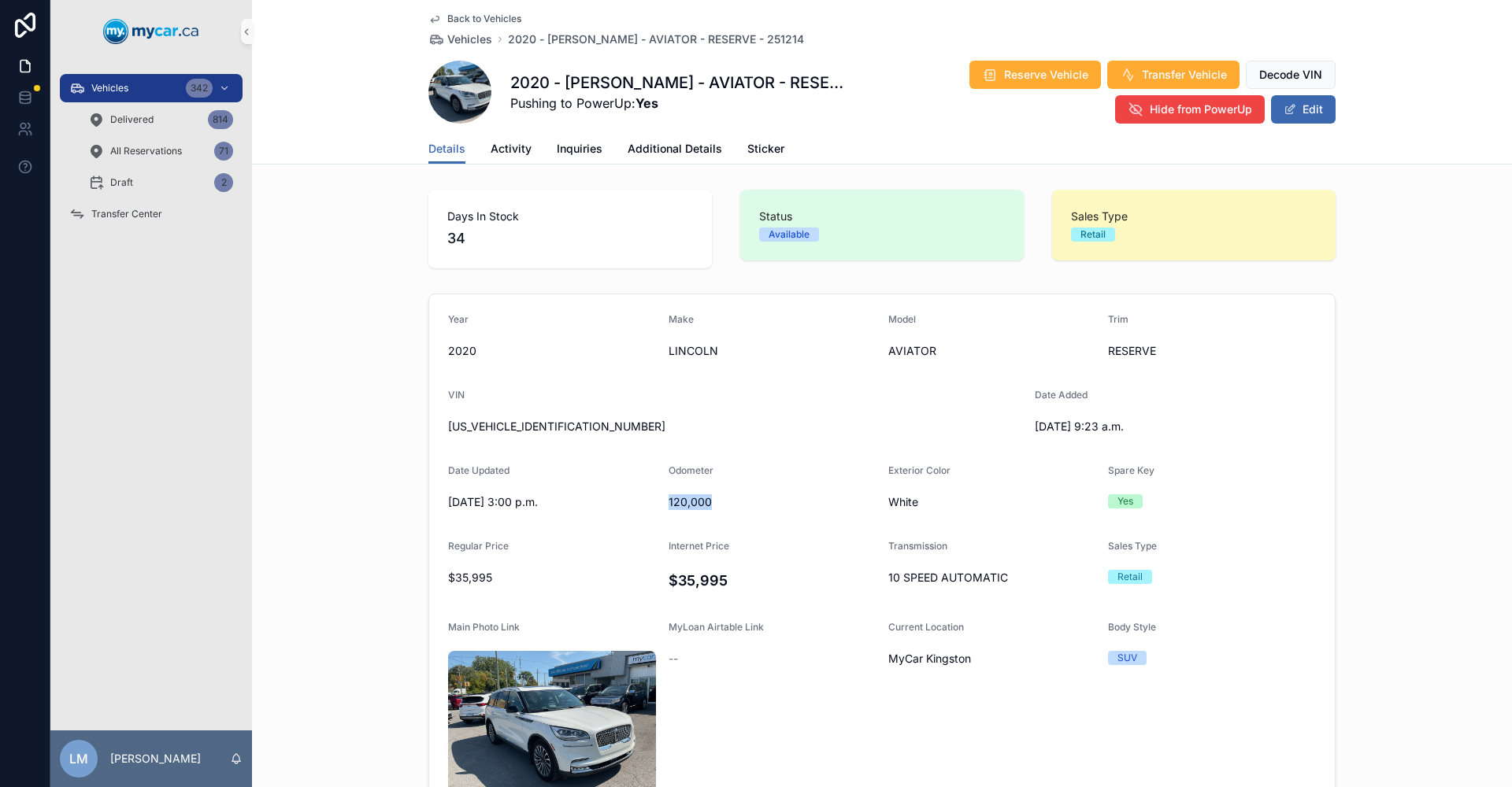
copy span "120,000"
click at [484, 422] on span "5LM5J7XC8LGL13233" at bounding box center [734, 426] width 574 height 16
copy span "5LM5J7XC8LGL13233"
click at [504, 18] on span "Back to Vehicles" at bounding box center [484, 19] width 74 height 13
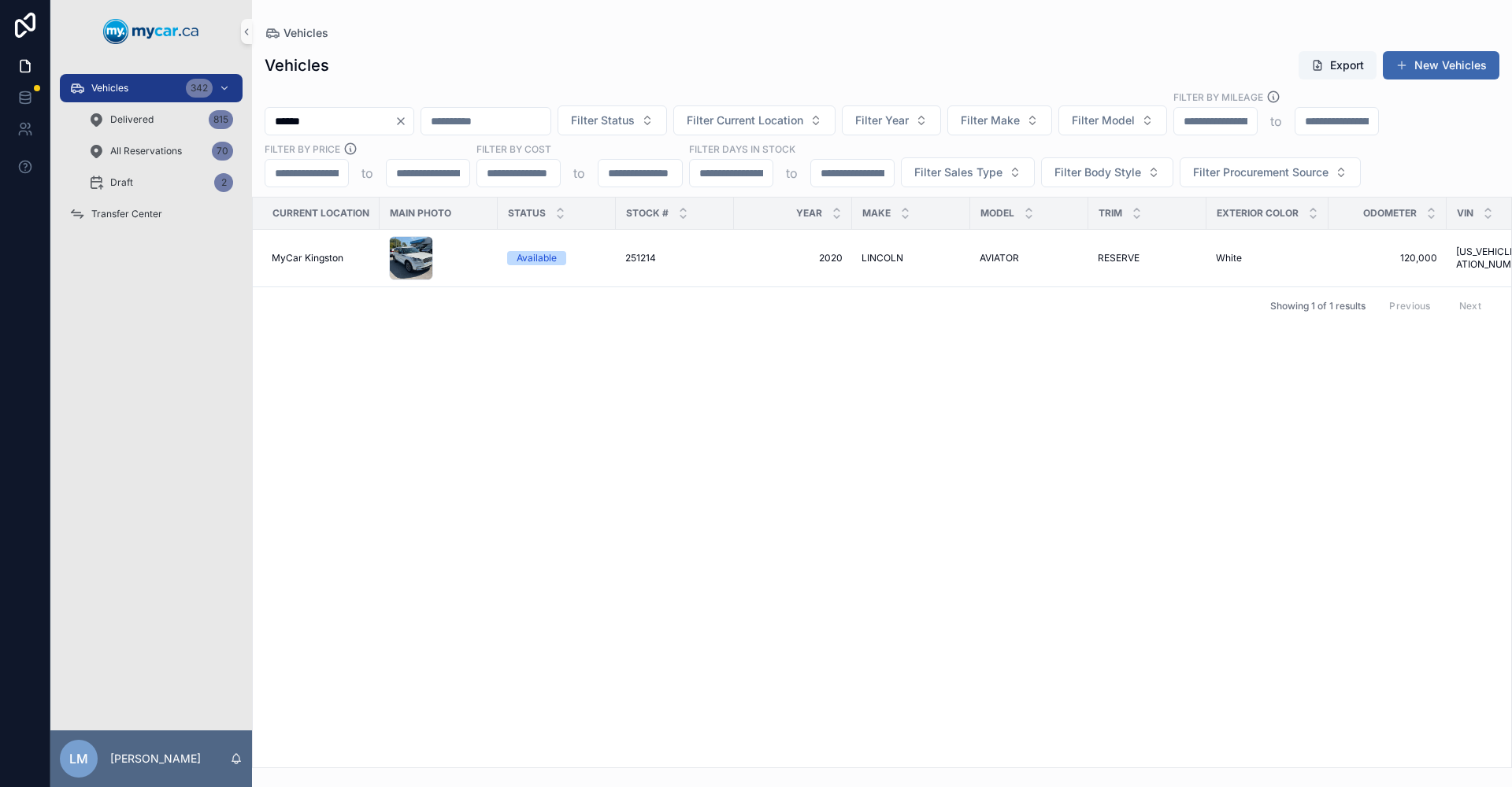
click at [407, 124] on icon "Clear" at bounding box center [401, 121] width 13 height 13
click at [363, 121] on input "scrollable content" at bounding box center [329, 121] width 129 height 22
type input "******"
click at [870, 259] on span "MAZDA" at bounding box center [878, 259] width 34 height 13
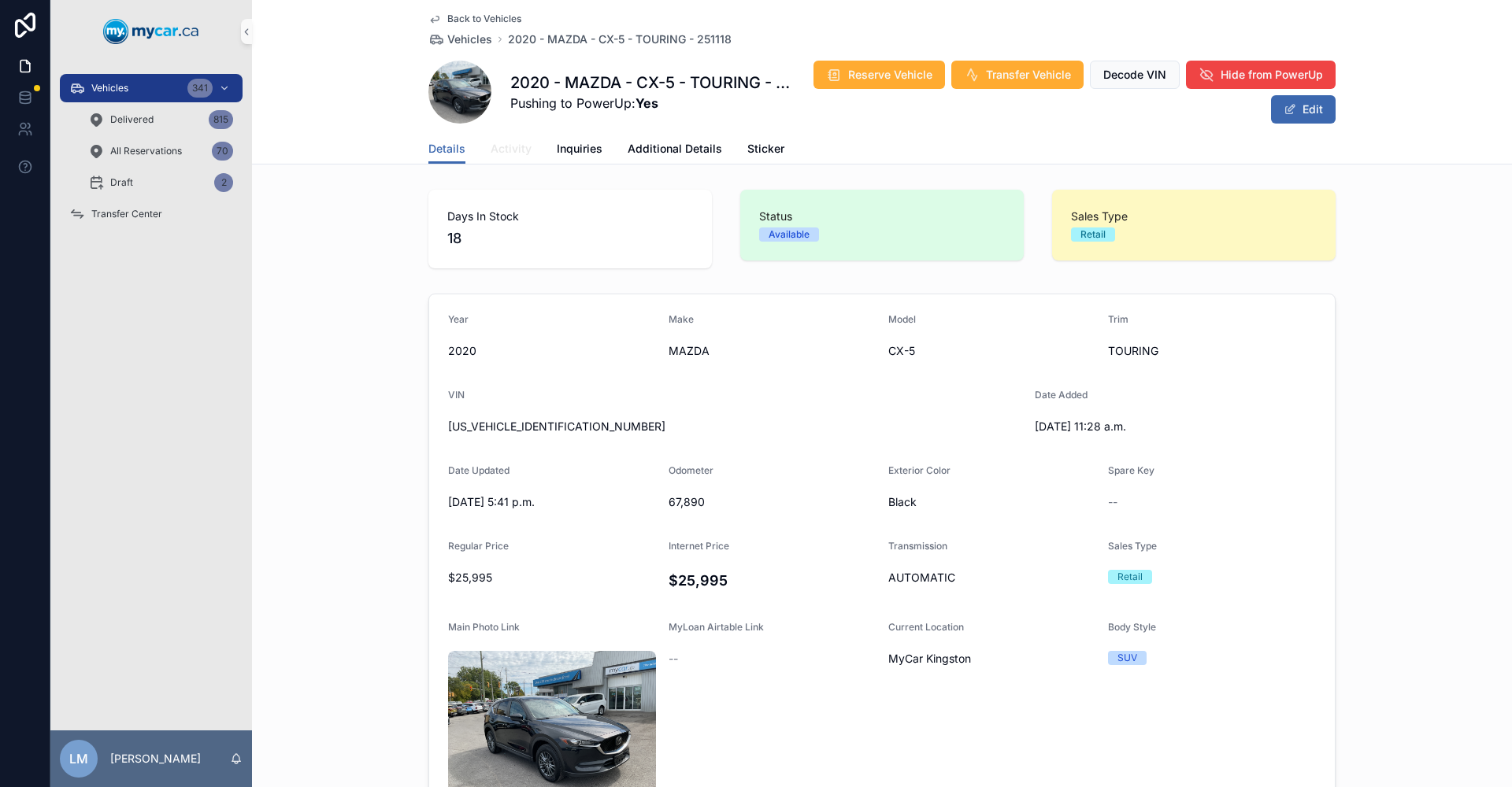
click at [514, 152] on span "Activity" at bounding box center [511, 148] width 41 height 16
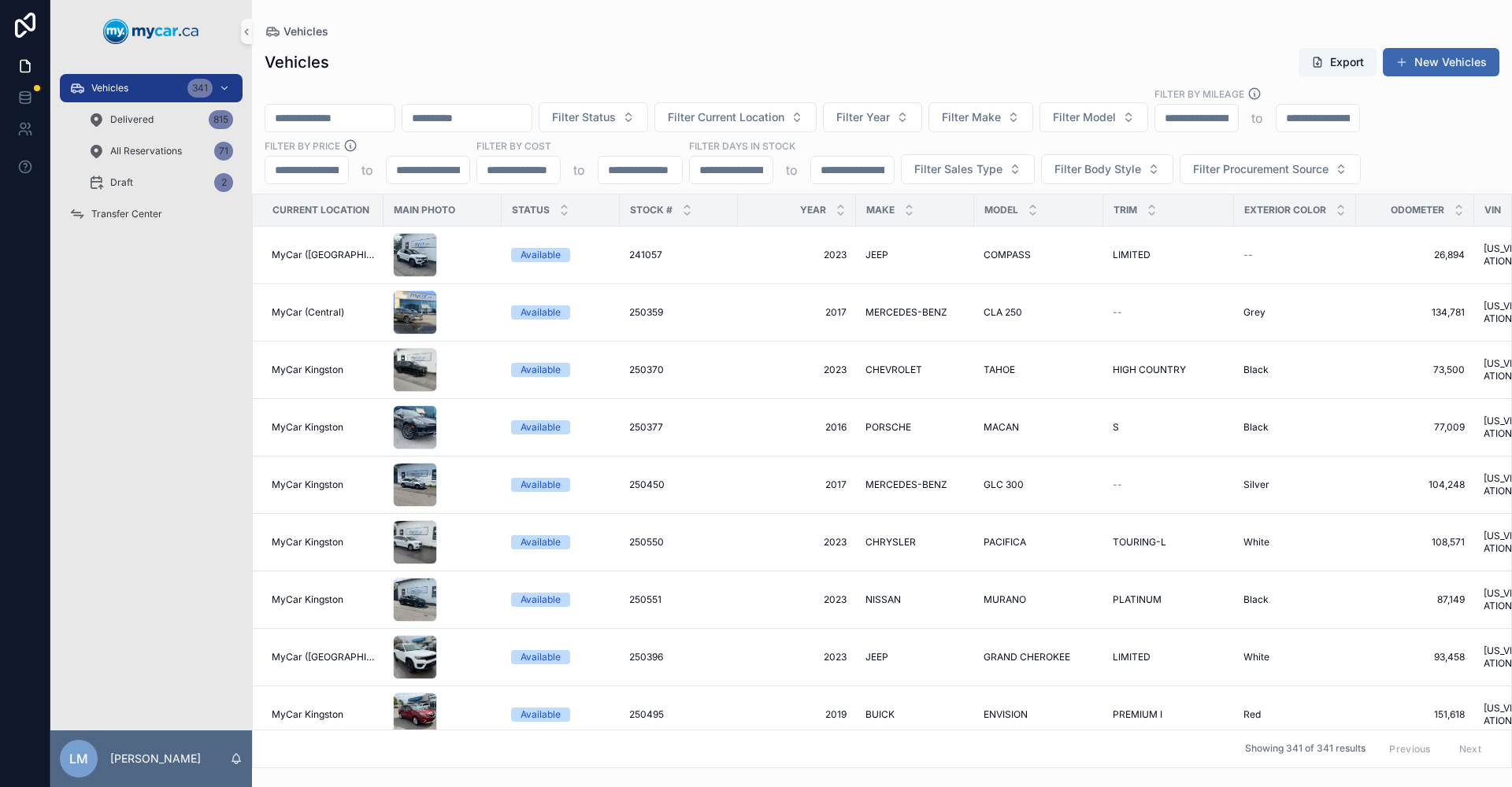
click at [374, 109] on input "scrollable content" at bounding box center [329, 119] width 129 height 22
type input "******"
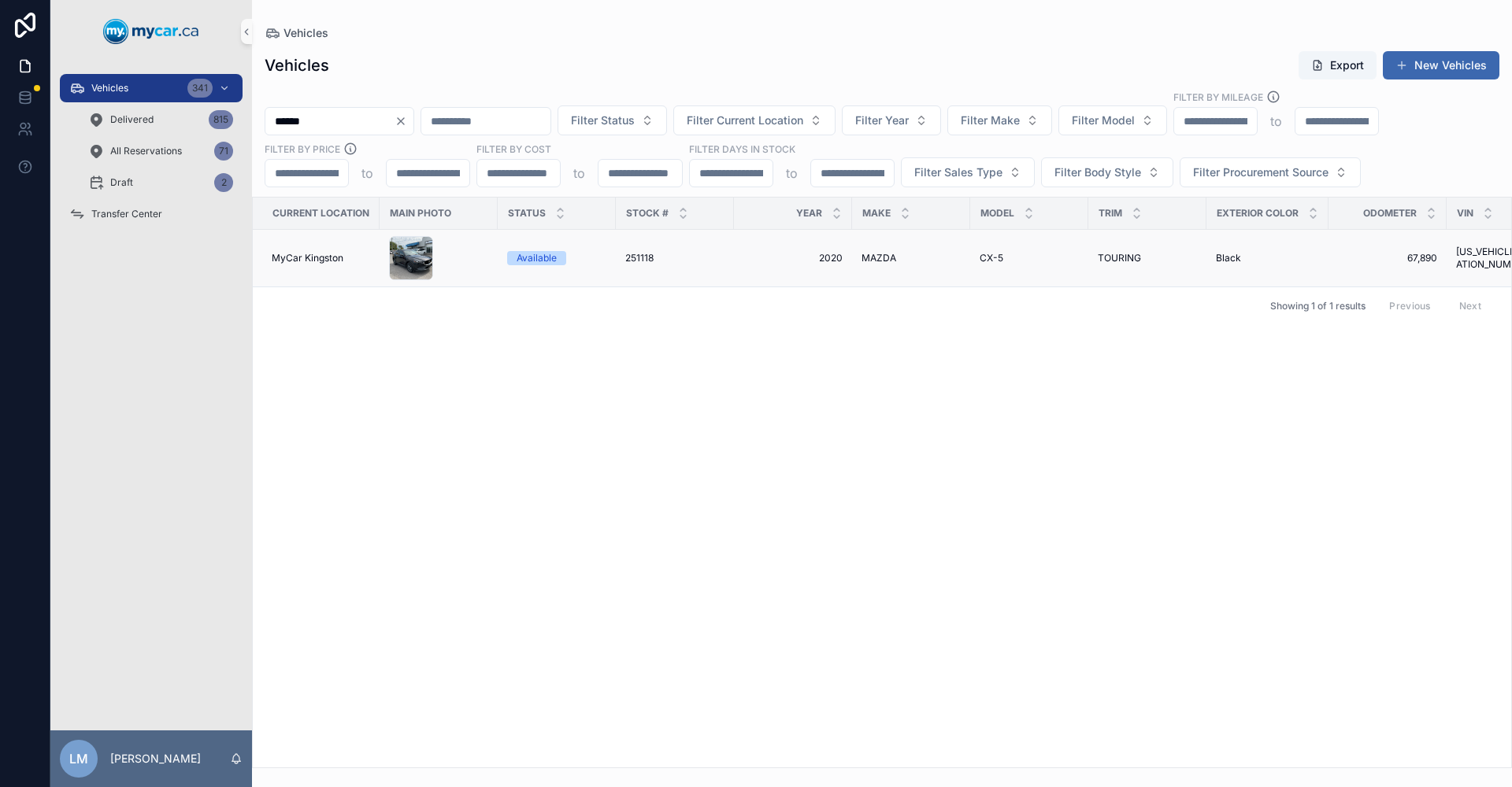
click at [635, 259] on span "251118" at bounding box center [639, 259] width 29 height 13
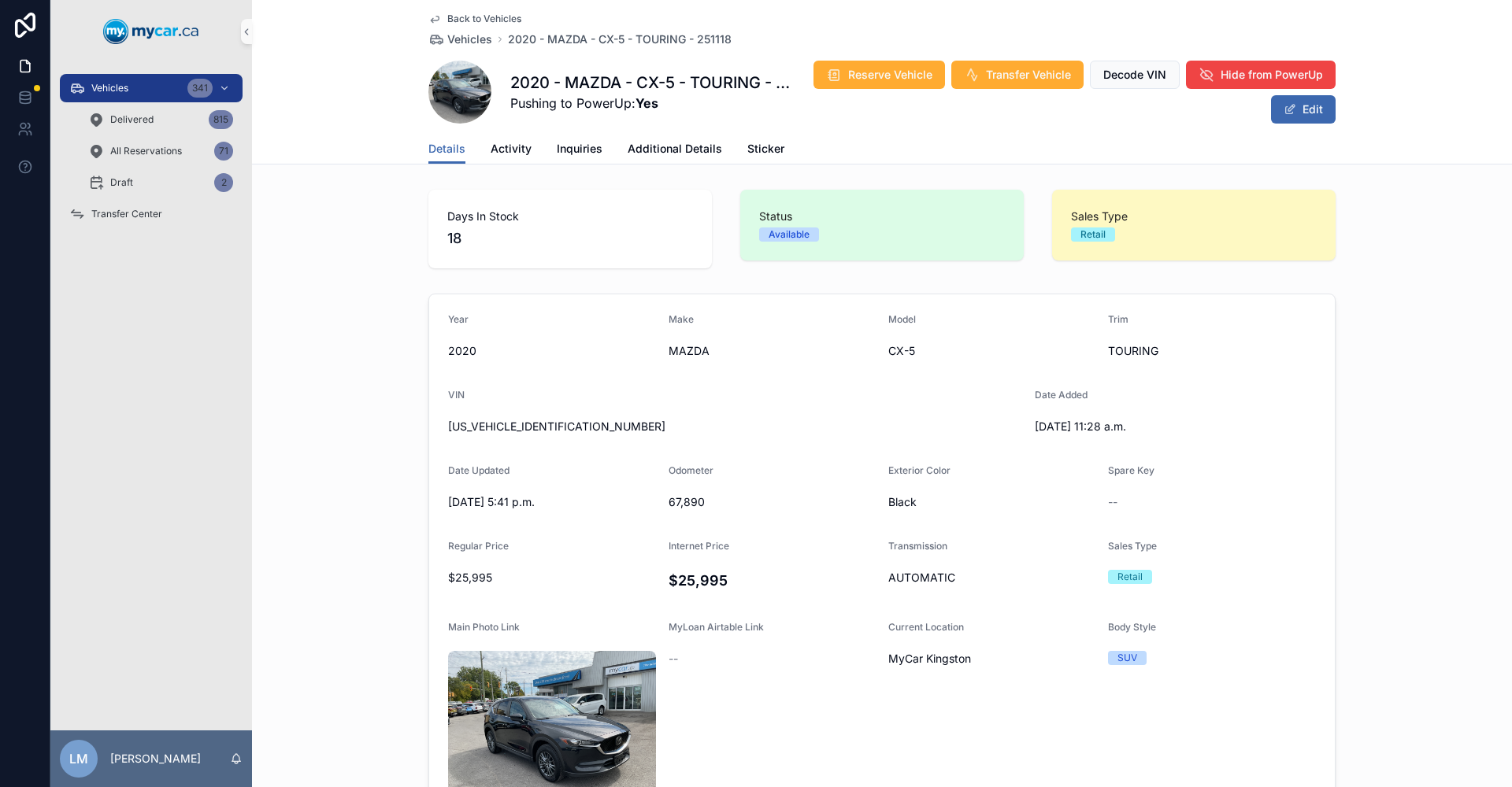
click at [687, 506] on span "67,890" at bounding box center [772, 501] width 208 height 16
click at [502, 427] on span "[US_VEHICLE_IDENTIFICATION_NUMBER]" at bounding box center [734, 426] width 574 height 16
copy span "[US_VEHICLE_IDENTIFICATION_NUMBER]"
click at [465, 19] on span "Back to Vehicles" at bounding box center [484, 19] width 74 height 13
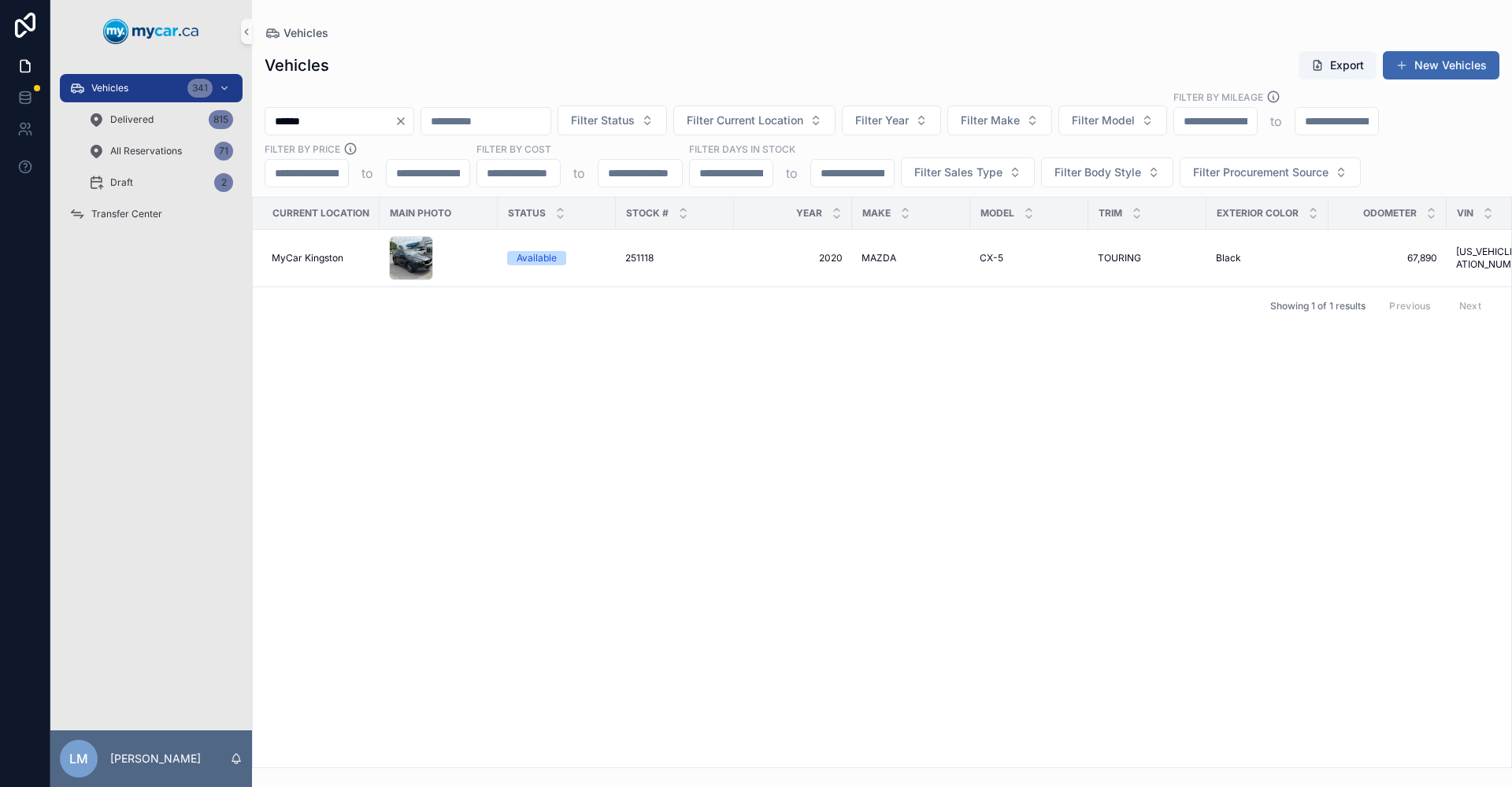
click at [407, 117] on icon "Clear" at bounding box center [401, 121] width 13 height 13
click at [354, 121] on input "scrollable content" at bounding box center [329, 121] width 129 height 22
click at [332, 122] on input "******" at bounding box center [329, 121] width 129 height 22
type input "*"
